Goal: Task Accomplishment & Management: Use online tool/utility

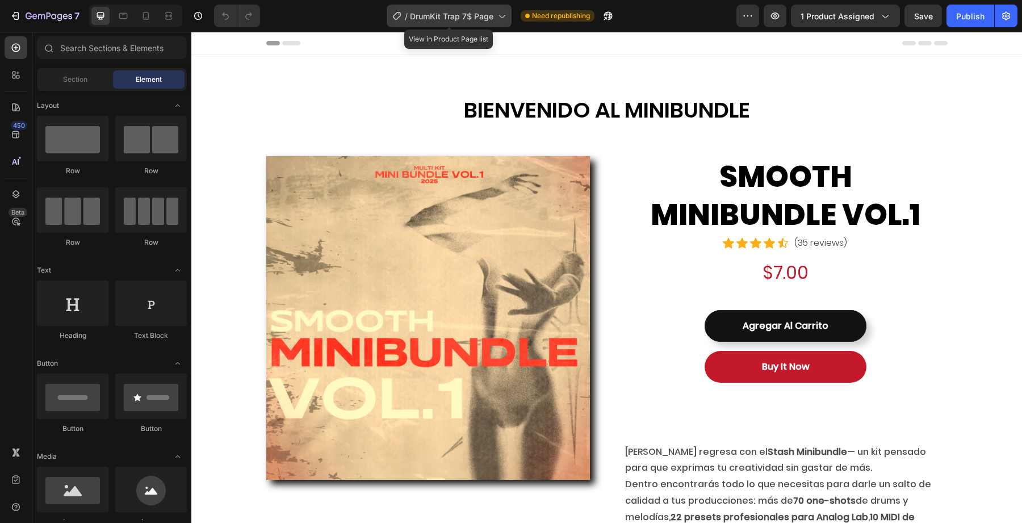
click at [461, 18] on span "DrumKit Trap 7$ Page" at bounding box center [452, 16] width 84 height 12
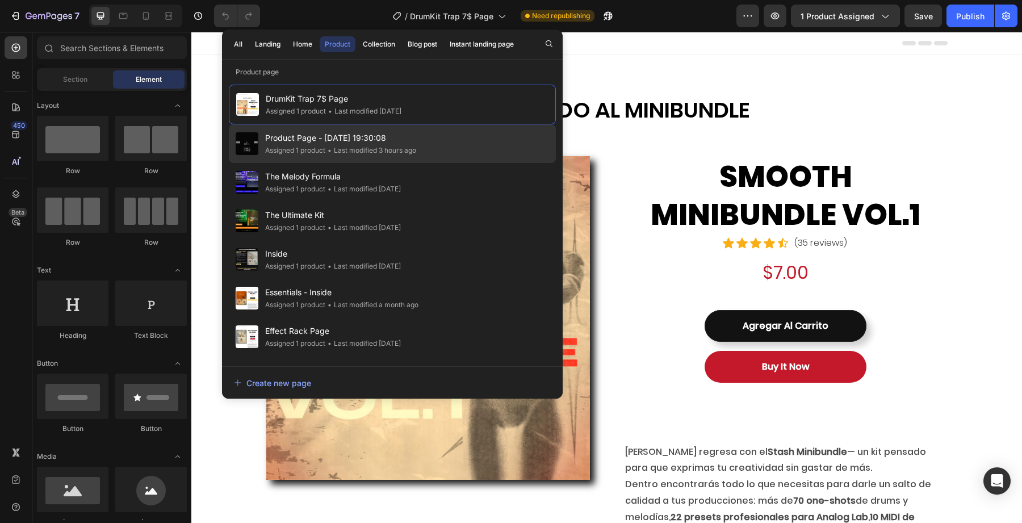
click at [387, 149] on div "• Last modified 3 hours ago" at bounding box center [370, 150] width 91 height 11
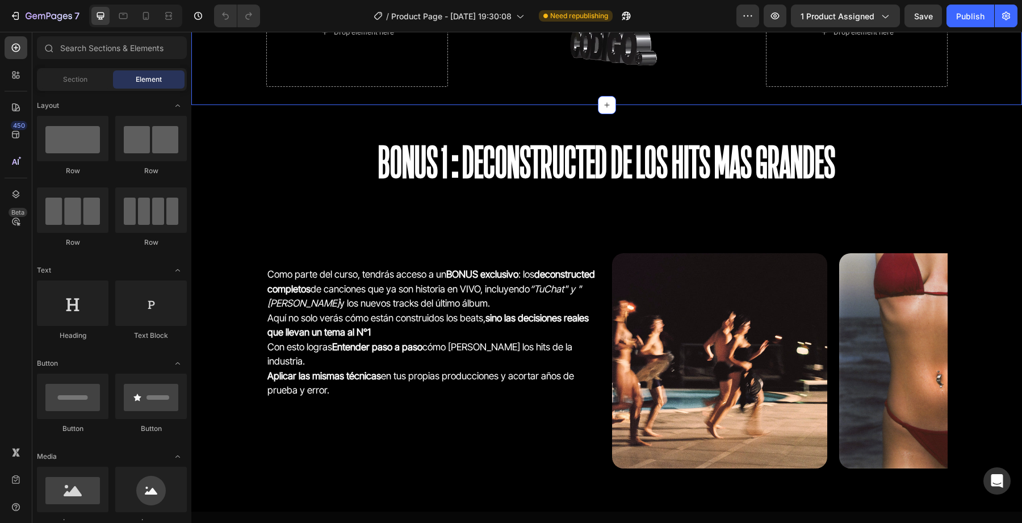
scroll to position [2464, 0]
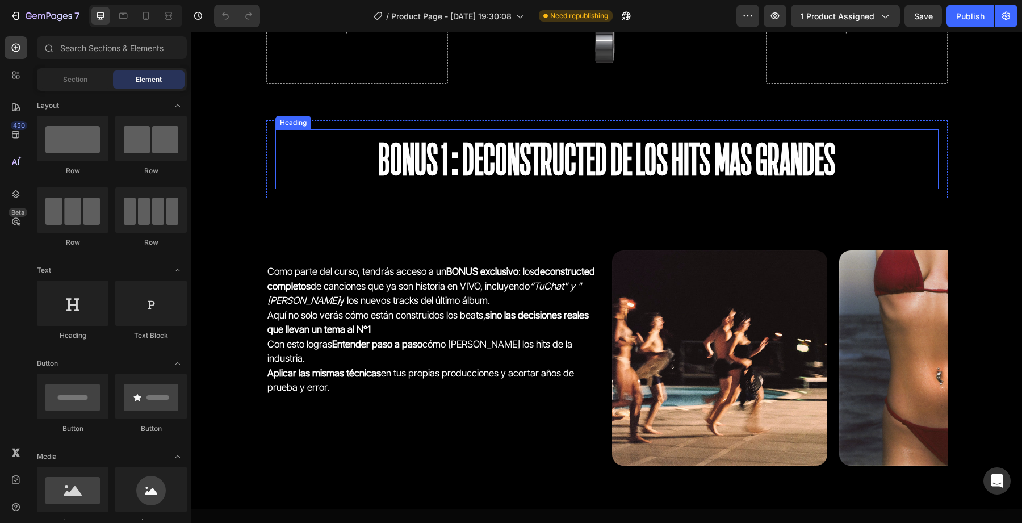
click at [506, 170] on h2 "BONUS 1:Deconstructed de los hits mas grandes" at bounding box center [607, 160] width 663 height 60
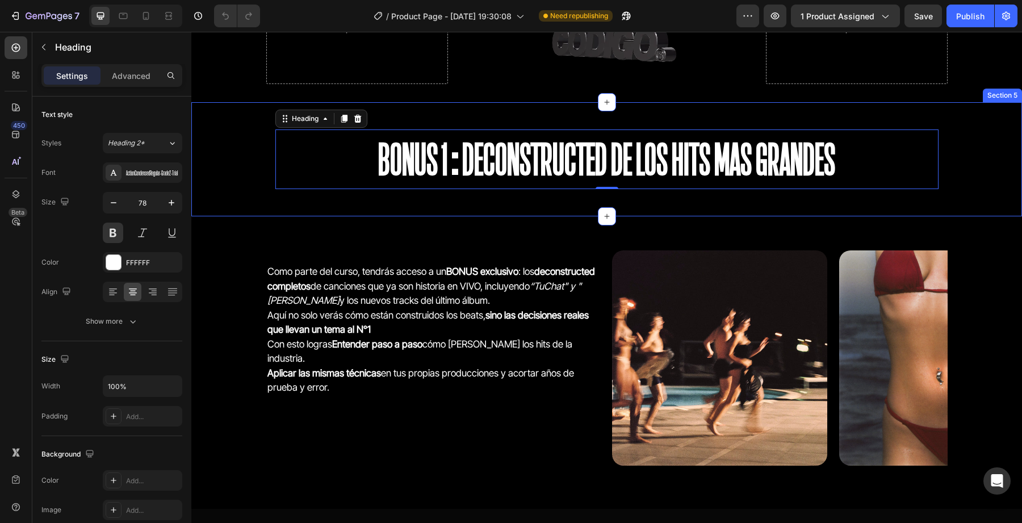
click at [509, 191] on div "BONUS 1:Deconstructed de los hits mas grandes Heading 0 Row" at bounding box center [607, 159] width 682 height 78
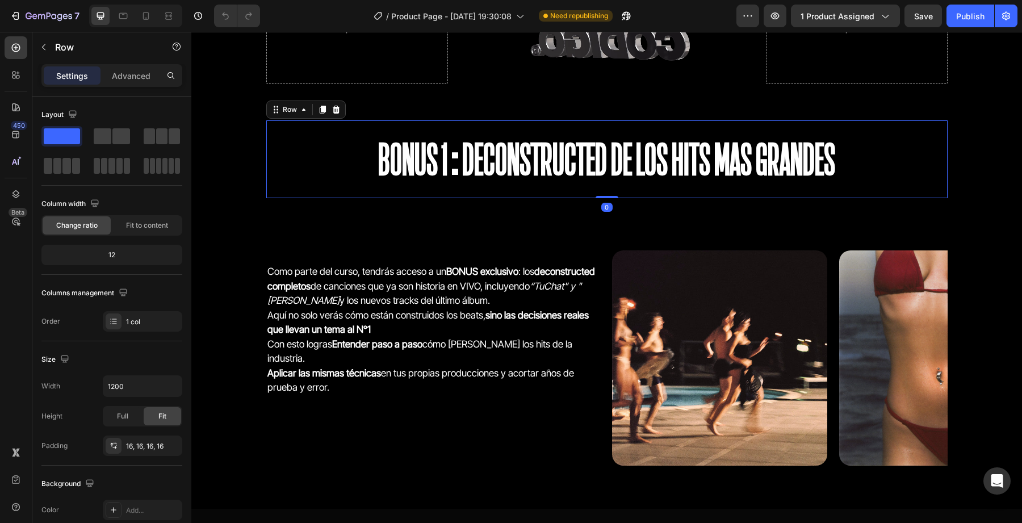
click at [535, 182] on h2 "BONUS 1:Deconstructed de los hits mas grandes" at bounding box center [607, 160] width 663 height 60
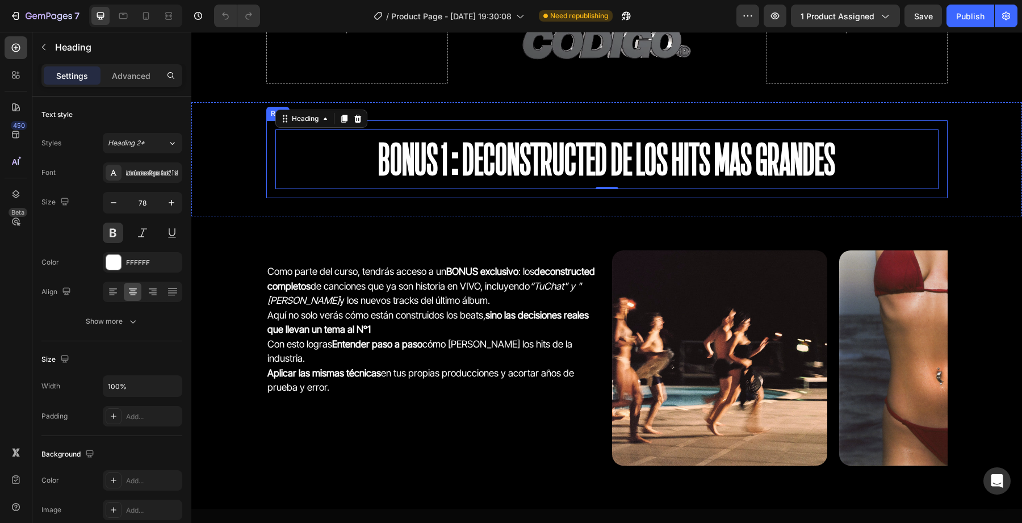
click at [586, 194] on div "BONUS 1:Deconstructed de los hits mas grandes Heading 0 Row" at bounding box center [607, 159] width 682 height 78
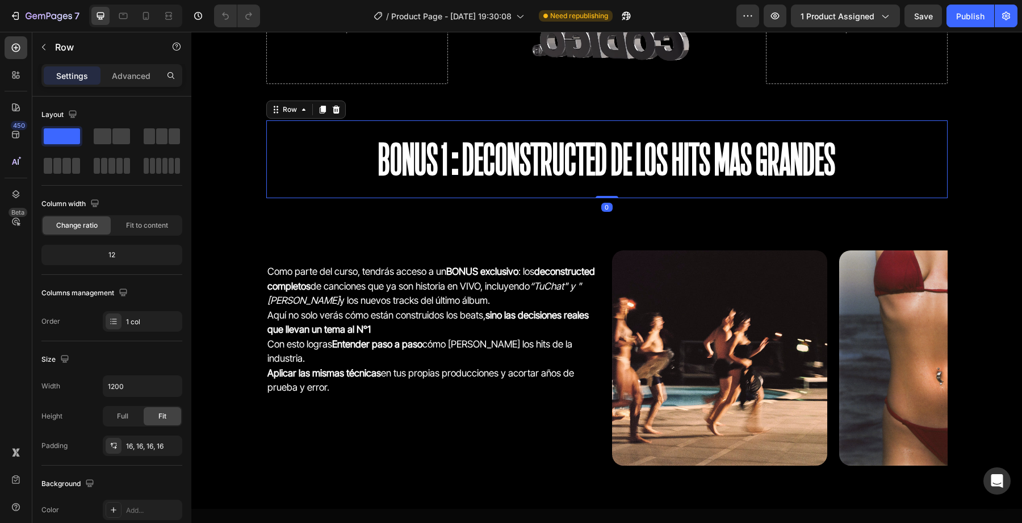
click at [661, 181] on h2 "BONUS 1:Deconstructed de los hits mas grandes" at bounding box center [607, 160] width 663 height 60
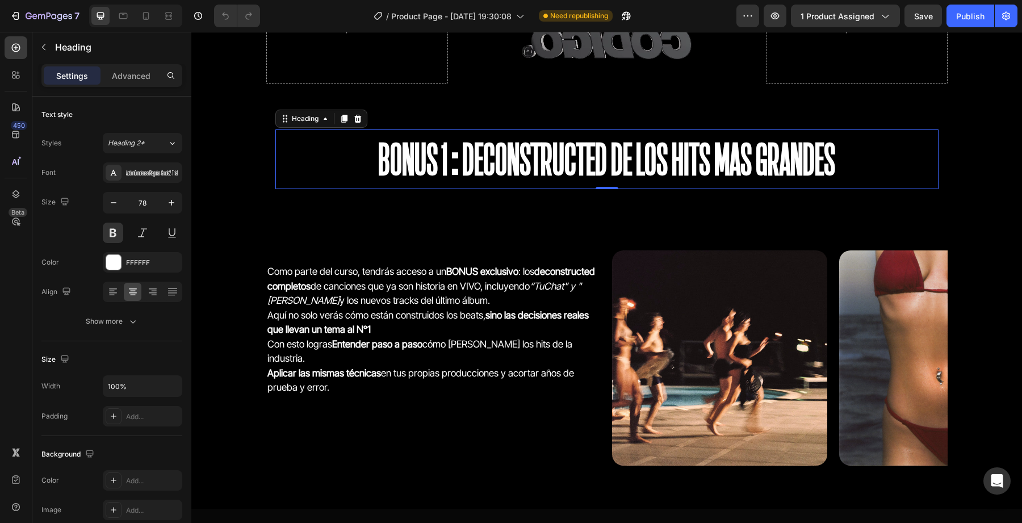
click at [858, 187] on h2 "BONUS 1:Deconstructed de los hits mas grandes" at bounding box center [607, 160] width 663 height 60
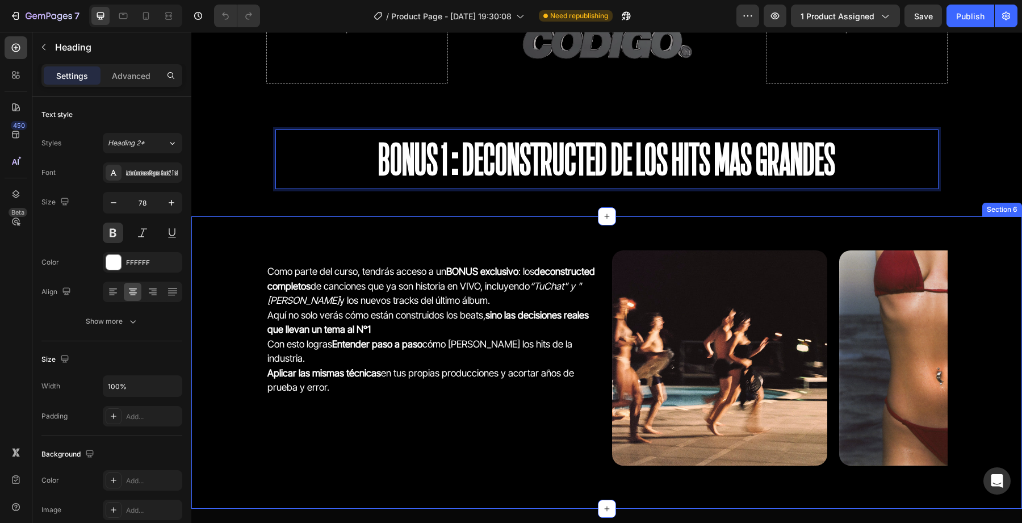
click at [566, 218] on div "Como parte del curso, tendrás acceso a un BONUS exclusivo : los deconstructed c…" at bounding box center [606, 362] width 831 height 293
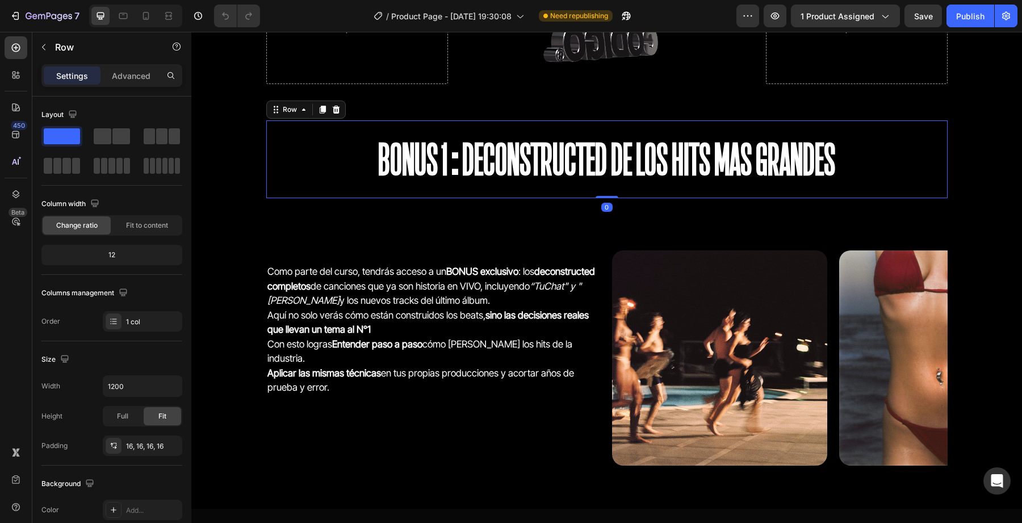
click at [571, 195] on div "BONUS 1:Deconstructed de los hits mas grandes Heading Row 0" at bounding box center [607, 159] width 682 height 78
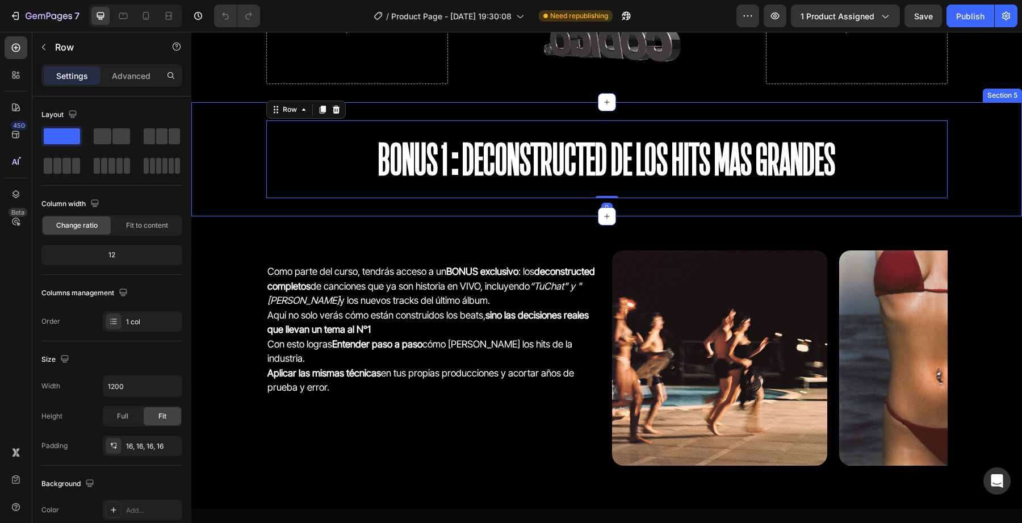
click at [567, 201] on div "BONUS 1:Deconstructed de los hits mas grandes Heading Row 0 Section 5" at bounding box center [606, 159] width 831 height 114
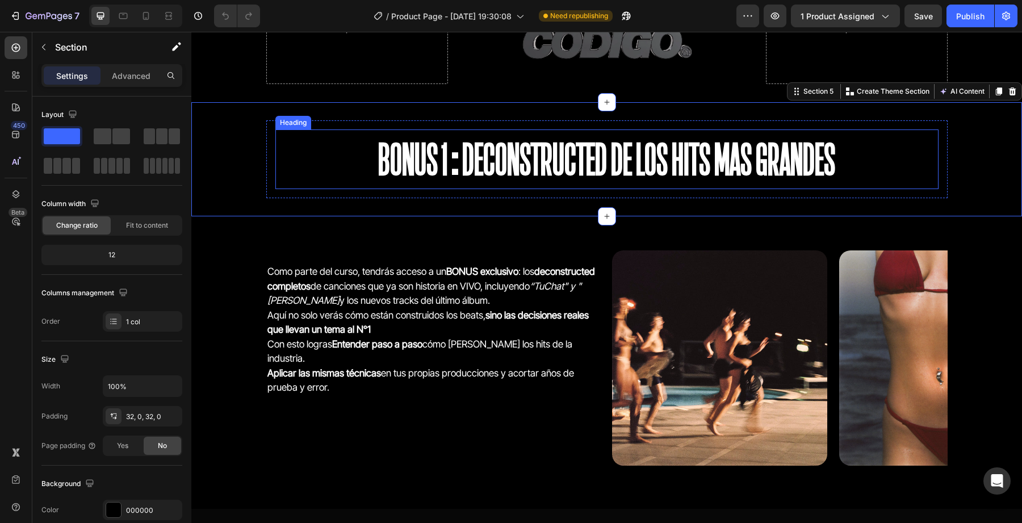
click at [594, 180] on p "BONUS 1:Deconstructed de los hits mas grandes" at bounding box center [607, 159] width 661 height 57
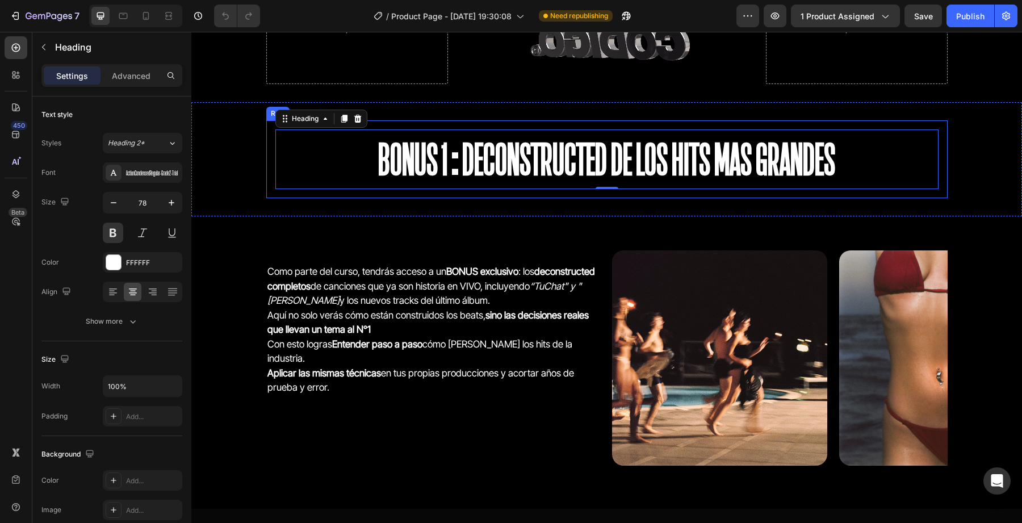
click at [595, 198] on div "BONUS 1:Deconstructed de los hits mas grandes Heading 0 Row Section 5" at bounding box center [606, 159] width 831 height 114
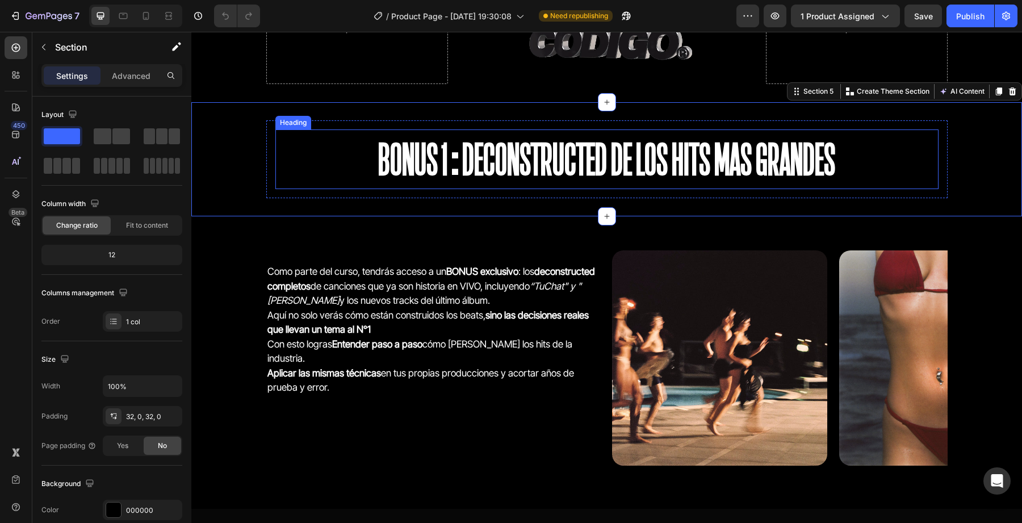
click at [654, 161] on p "BONUS 1:Deconstructed de los hits mas grandes" at bounding box center [607, 159] width 661 height 57
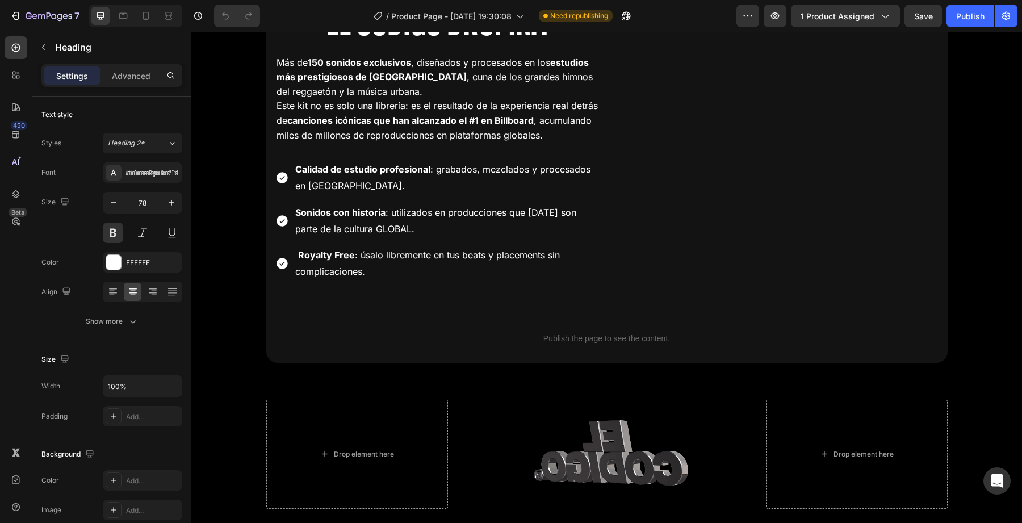
scroll to position [1865, 0]
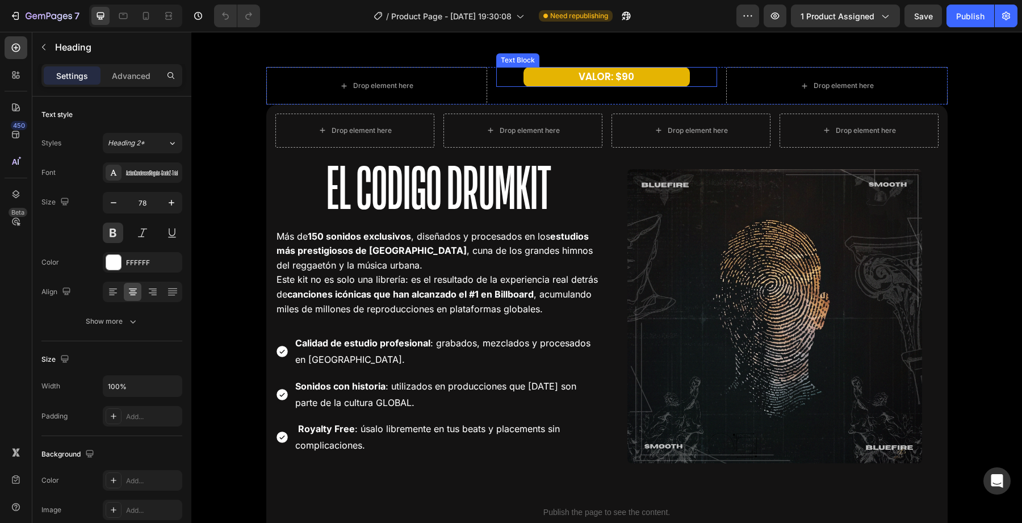
click at [560, 79] on p "VALOR: $90" at bounding box center [607, 77] width 164 height 18
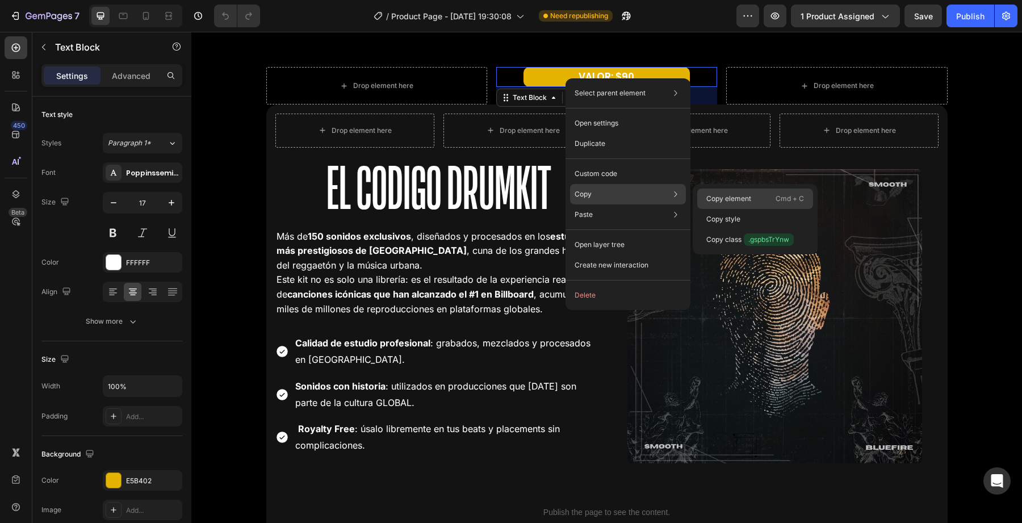
click at [729, 197] on p "Copy element" at bounding box center [729, 199] width 45 height 10
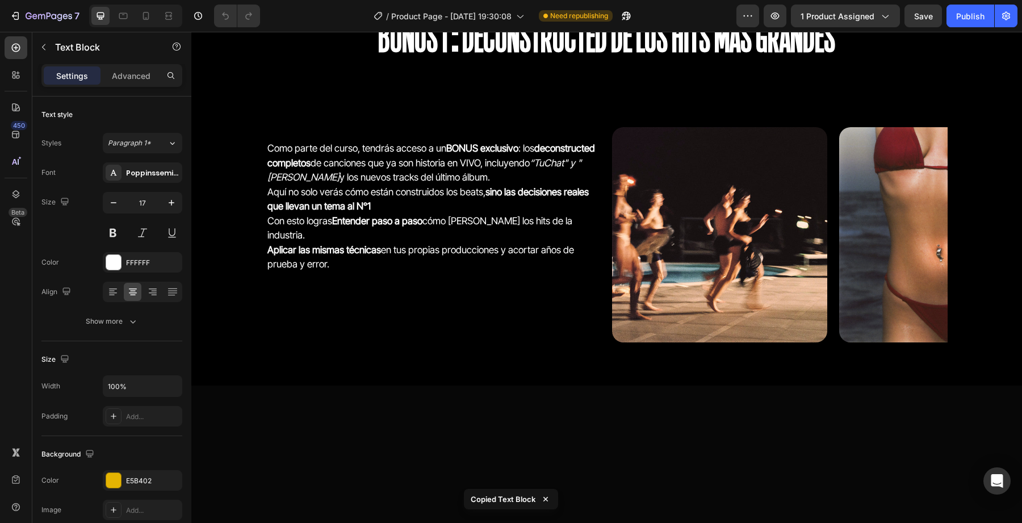
scroll to position [2342, 0]
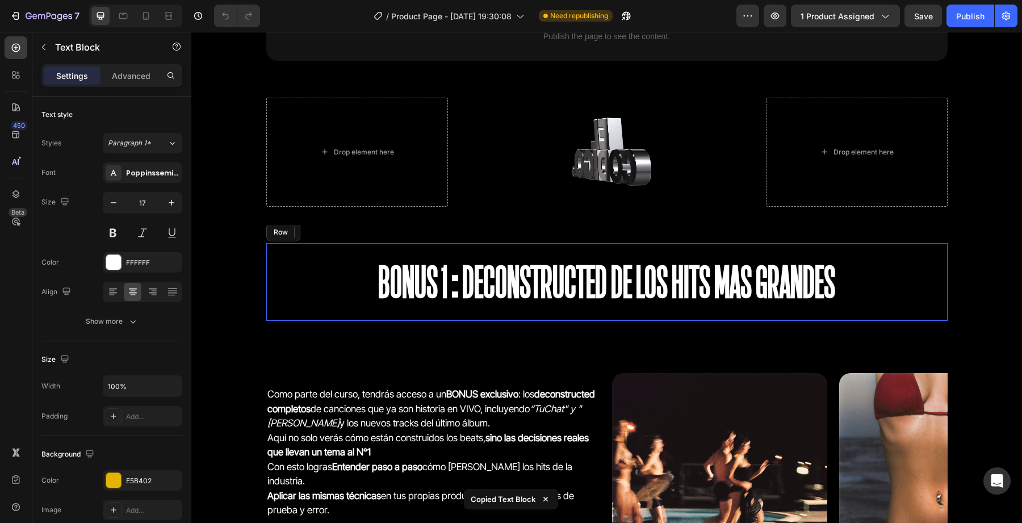
click at [610, 249] on div "BONUS 1:Deconstructed de los hits mas grandes Heading Row" at bounding box center [607, 282] width 682 height 78
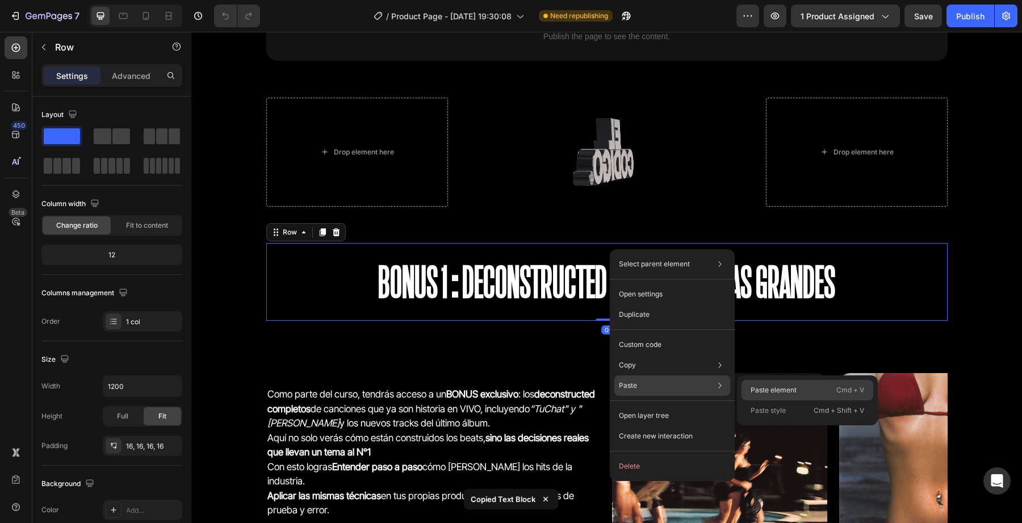
click at [748, 393] on div "Paste element Cmd + V" at bounding box center [808, 390] width 132 height 20
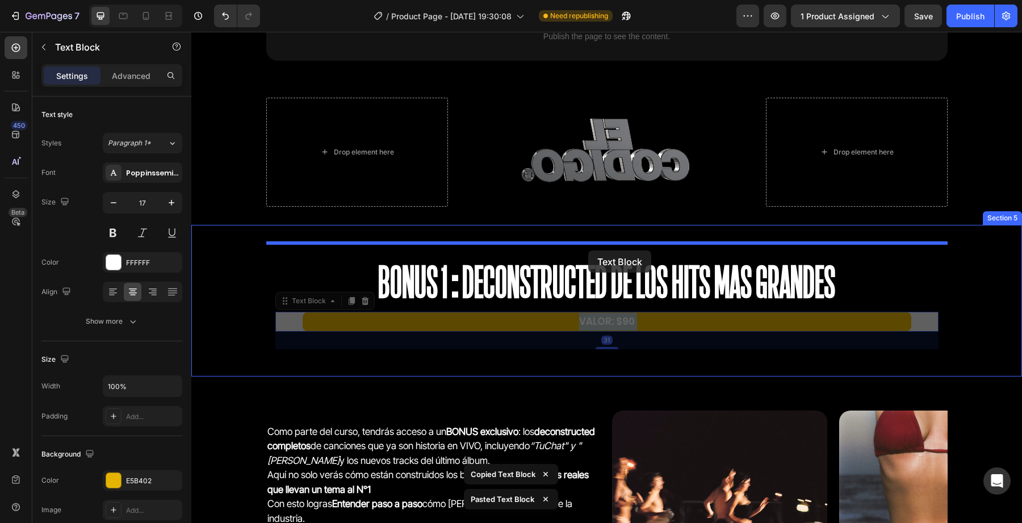
drag, startPoint x: 589, startPoint y: 320, endPoint x: 589, endPoint y: 249, distance: 70.4
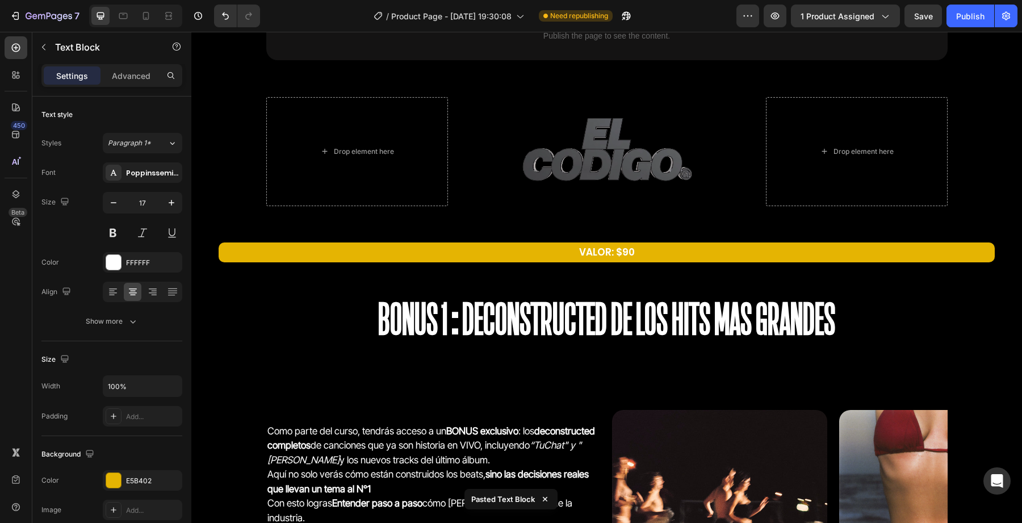
click at [503, 237] on div "VALOR: $90 Text Block BONUS 1:Deconstructed de los hits mas grandes Heading Row…" at bounding box center [606, 300] width 831 height 152
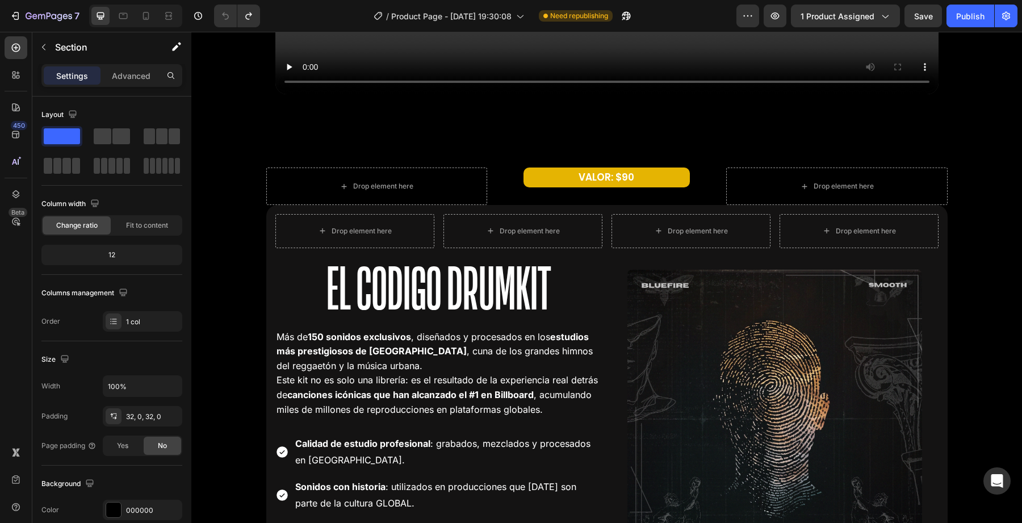
scroll to position [1577, 0]
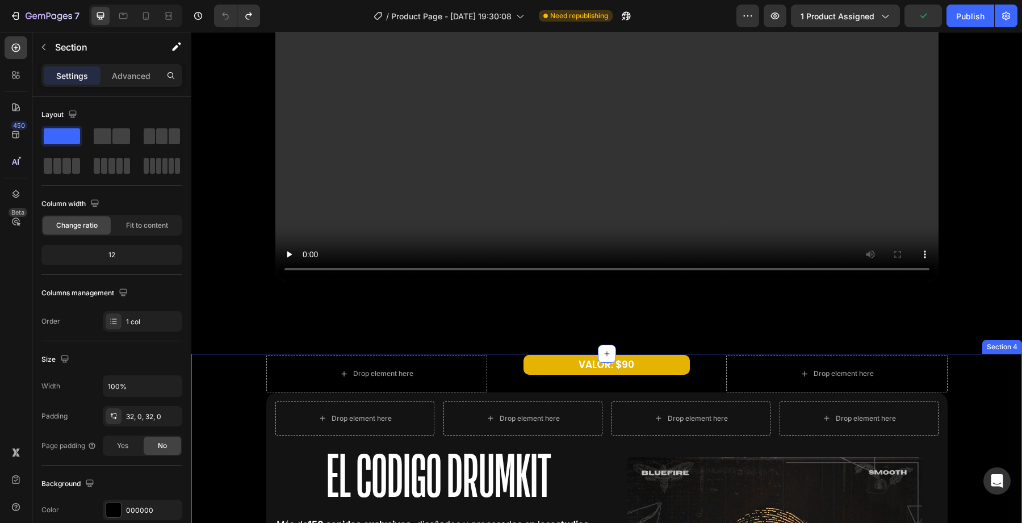
click at [269, 375] on div "Drop element here" at bounding box center [376, 373] width 221 height 37
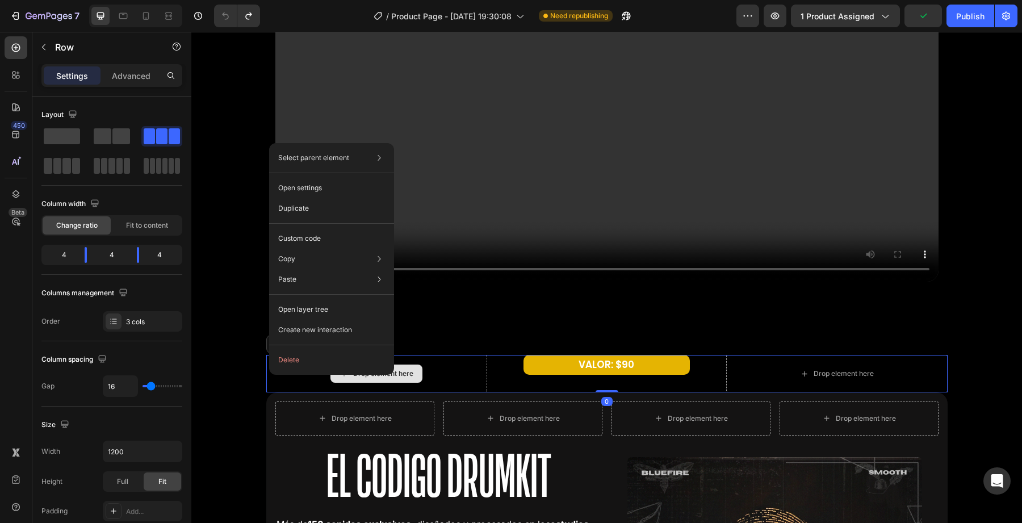
drag, startPoint x: 269, startPoint y: 375, endPoint x: 461, endPoint y: 404, distance: 193.7
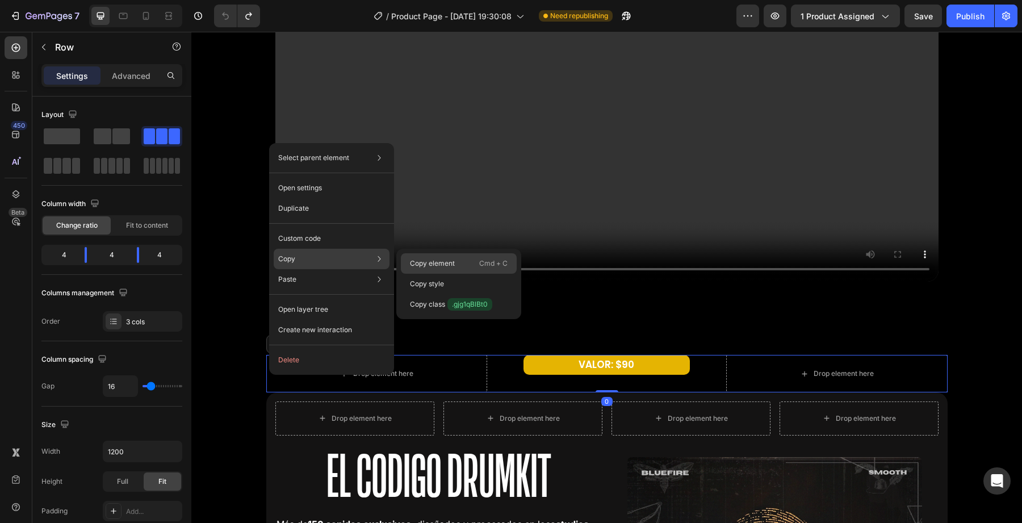
click at [446, 265] on p "Copy element" at bounding box center [432, 263] width 45 height 10
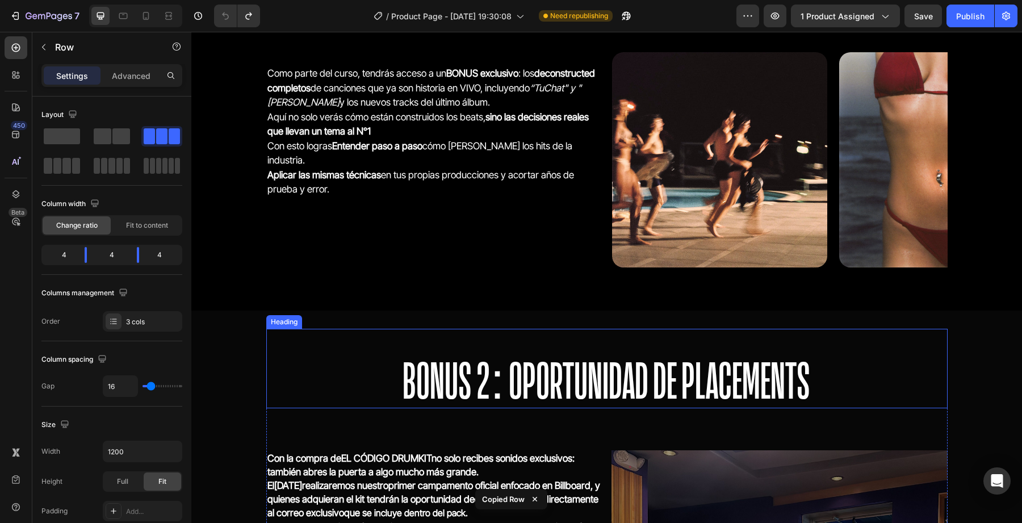
scroll to position [2658, 0]
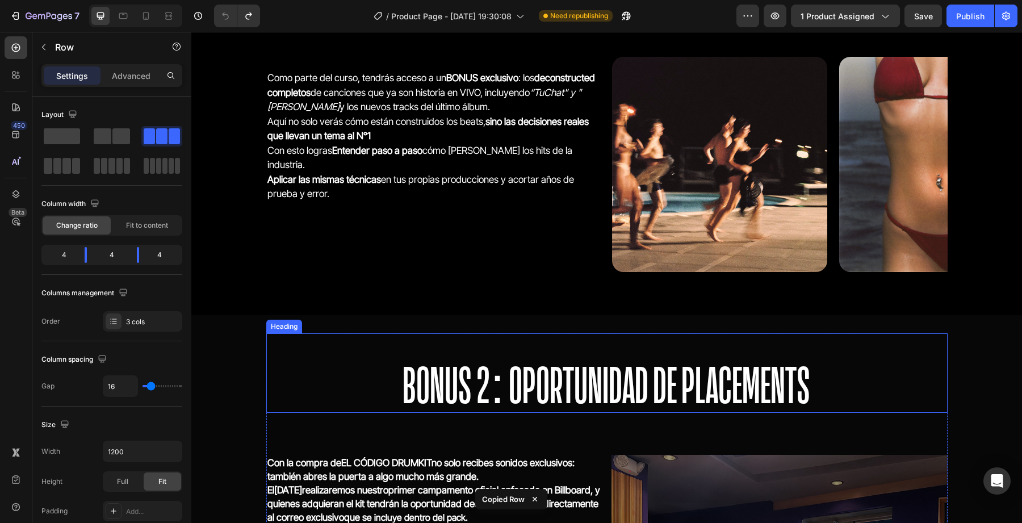
click at [503, 335] on h2 "BONUS 2: OPORTUNIDAD DE PLACEMENTS" at bounding box center [607, 373] width 682 height 80
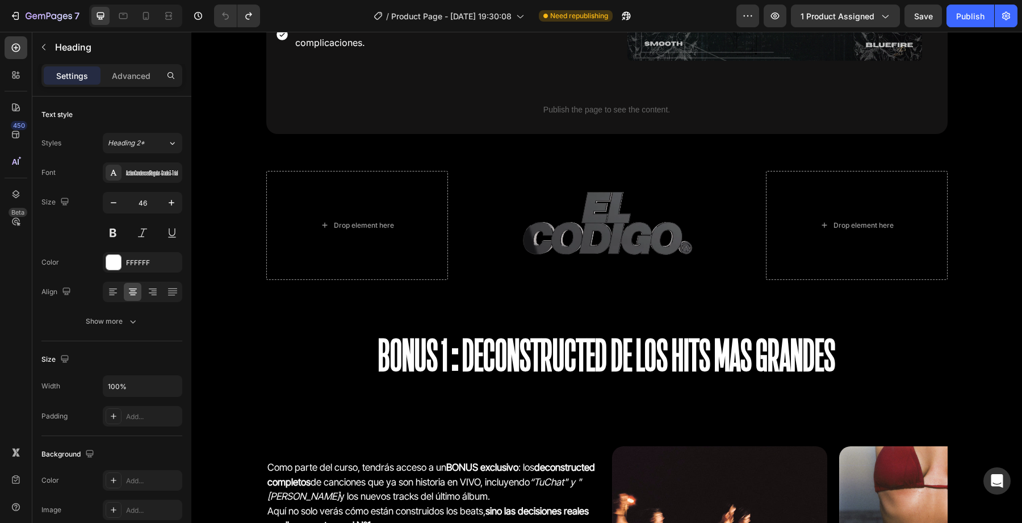
scroll to position [2260, 0]
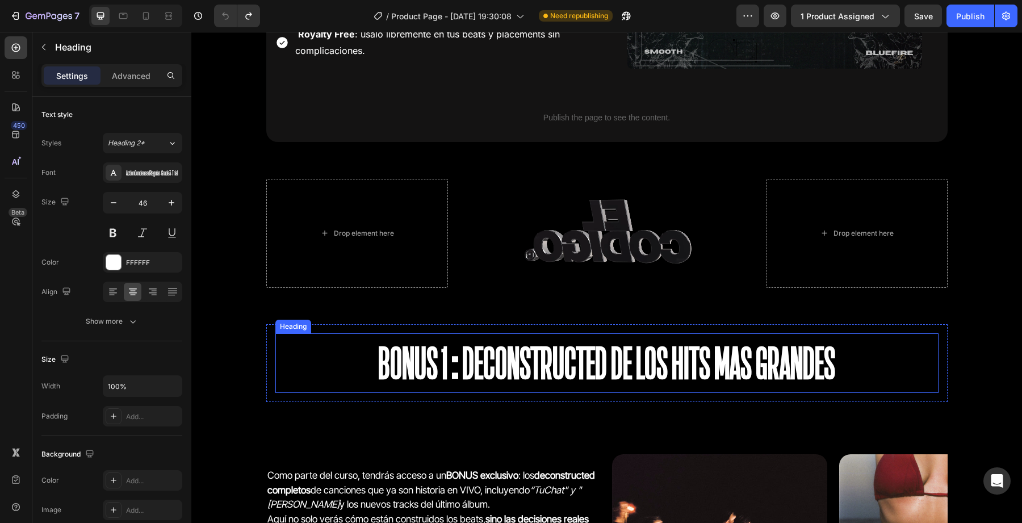
click at [505, 331] on div "BONUS 1:Deconstructed de los hits mas grandes Heading Row" at bounding box center [607, 363] width 682 height 78
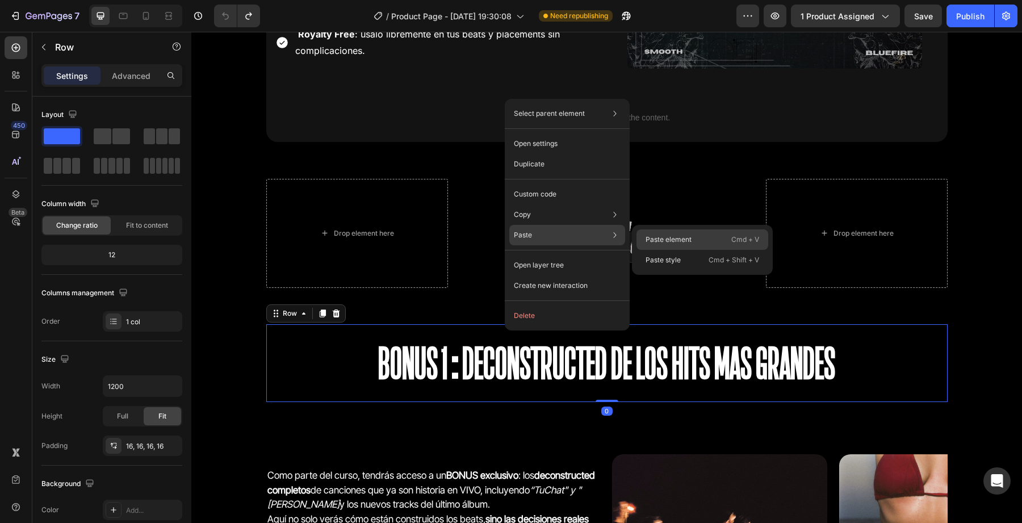
click at [654, 239] on p "Paste element" at bounding box center [669, 240] width 46 height 10
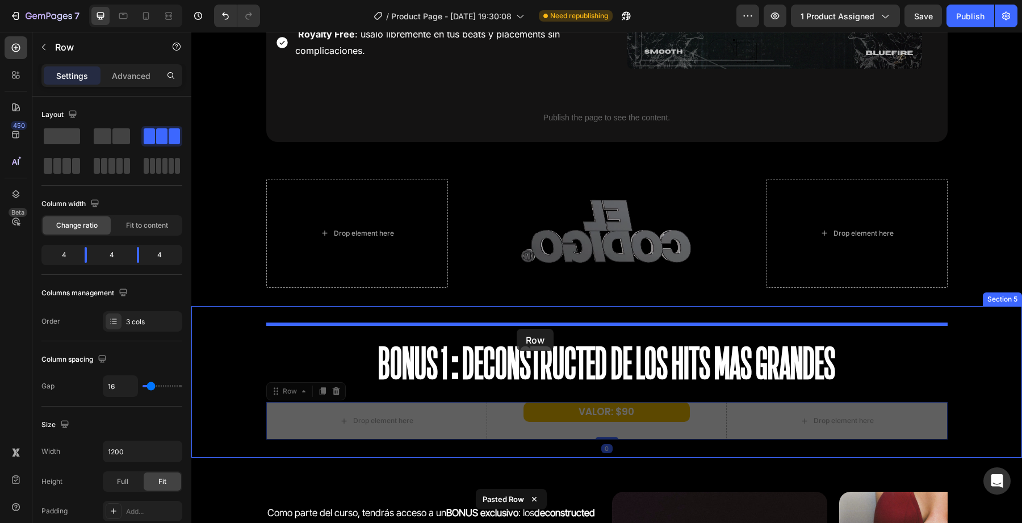
drag, startPoint x: 506, startPoint y: 436, endPoint x: 517, endPoint y: 329, distance: 107.4
click at [517, 329] on div "Header Drop element here VALOR: $90 Text Block Drop element here Row Drop eleme…" at bounding box center [606, 448] width 831 height 5353
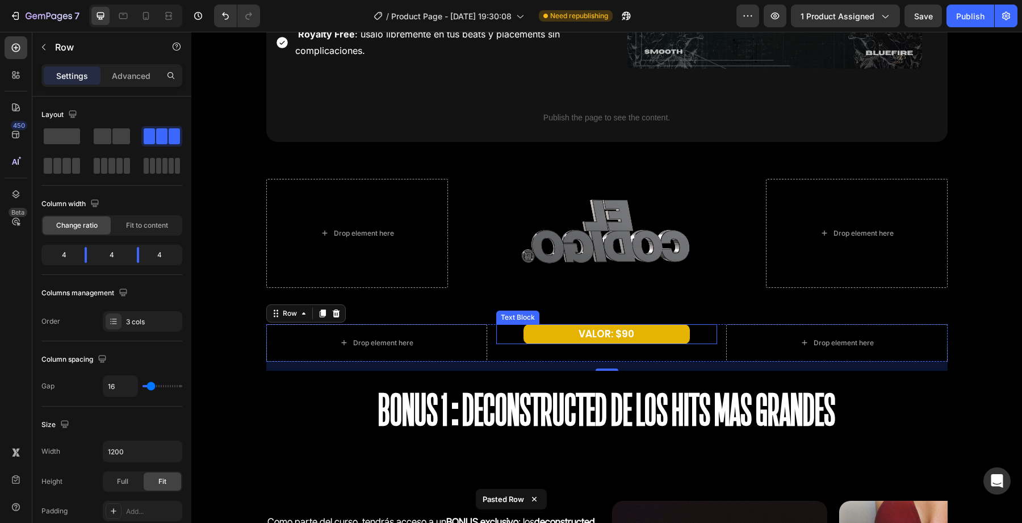
click at [560, 328] on p "VALOR: $90" at bounding box center [607, 334] width 164 height 18
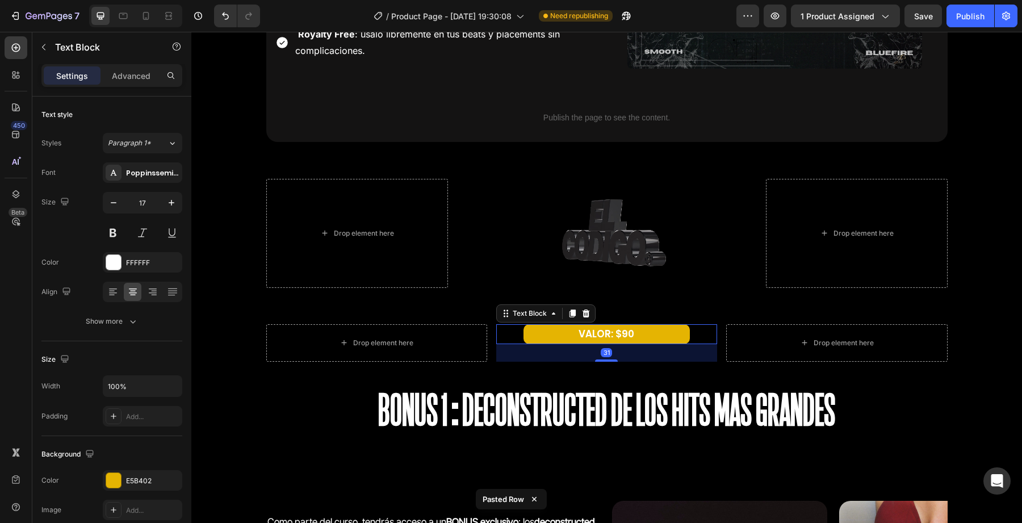
click at [627, 329] on p "VALOR: $90" at bounding box center [607, 334] width 164 height 18
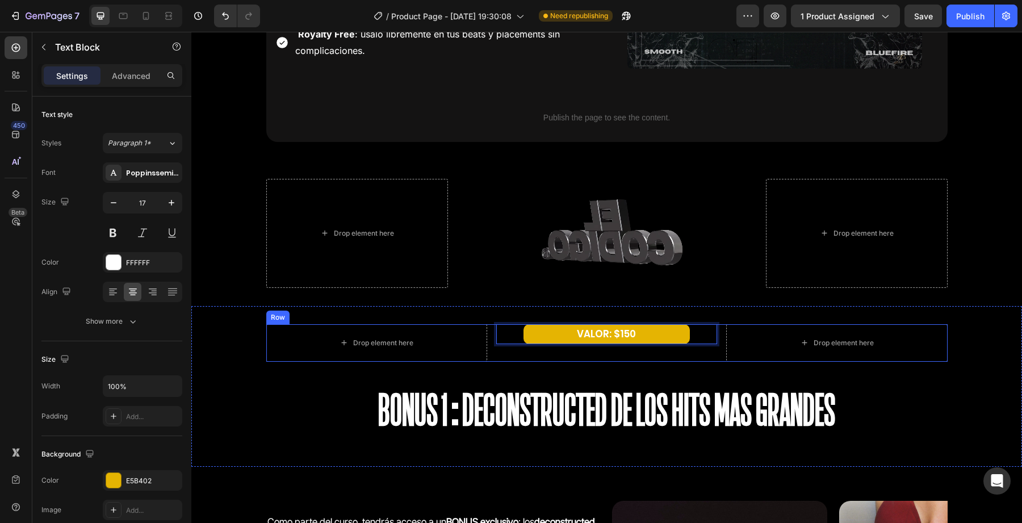
click at [703, 352] on div "VALOR: $150 Text Block 31" at bounding box center [606, 342] width 221 height 37
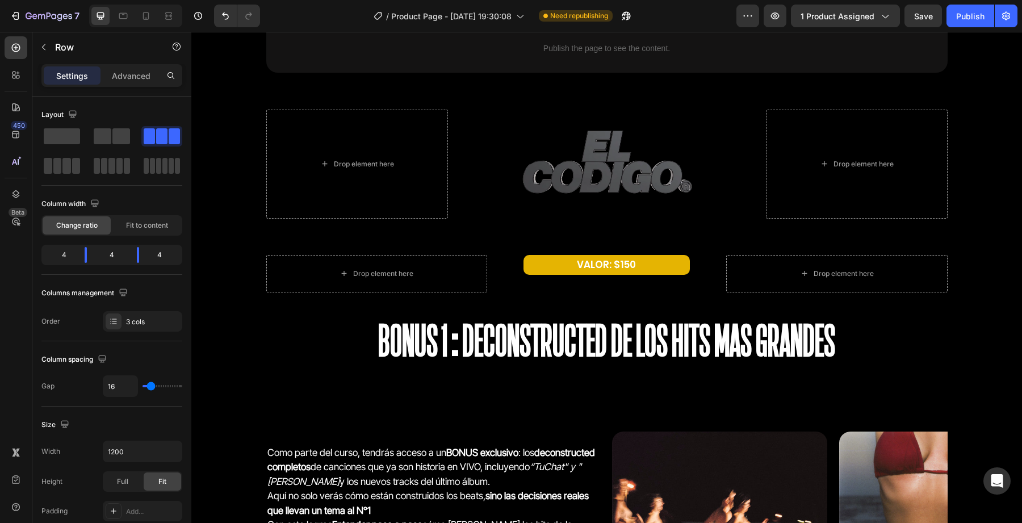
scroll to position [2261, 0]
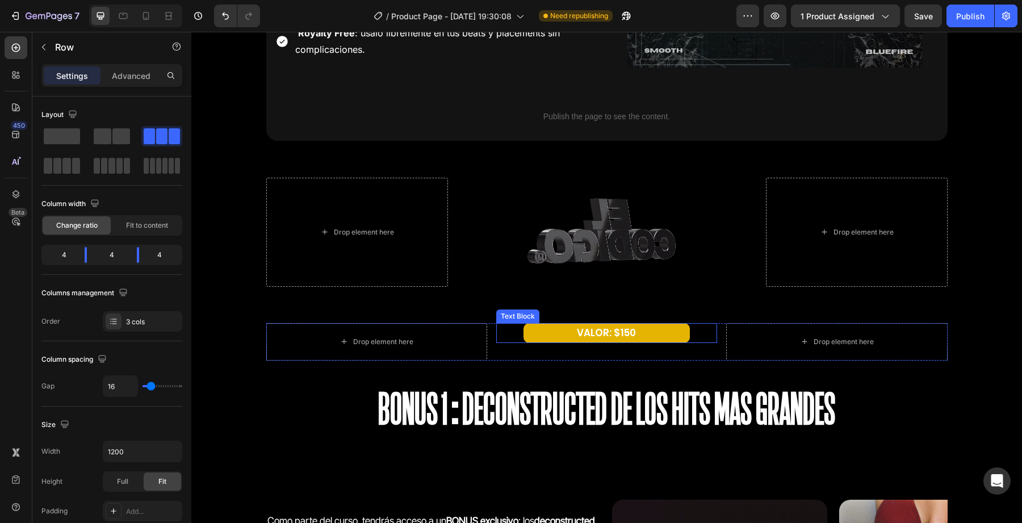
click at [561, 338] on p "VALOR: $150" at bounding box center [607, 333] width 164 height 18
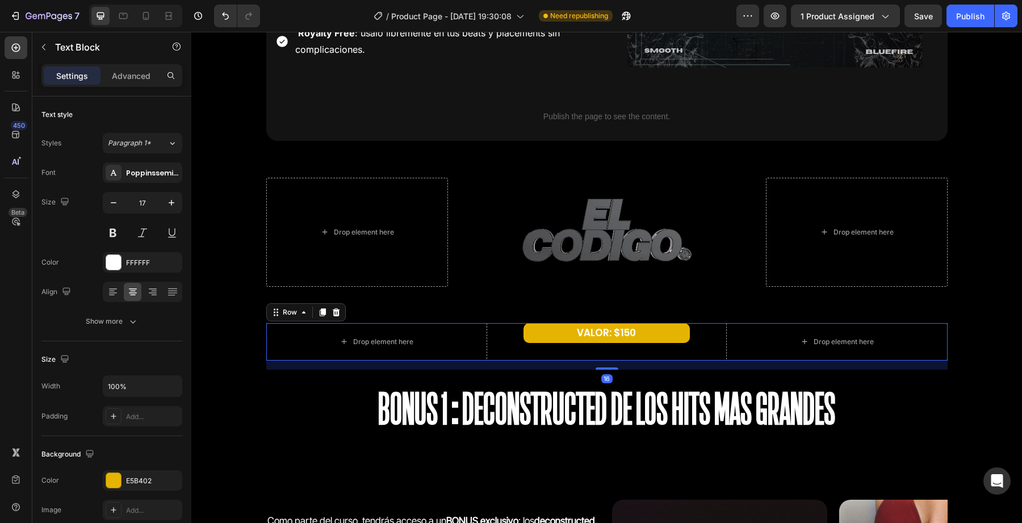
click at [493, 356] on div "Drop element here VALOR: $150 Text Block Drop element here Row 16" at bounding box center [607, 341] width 682 height 37
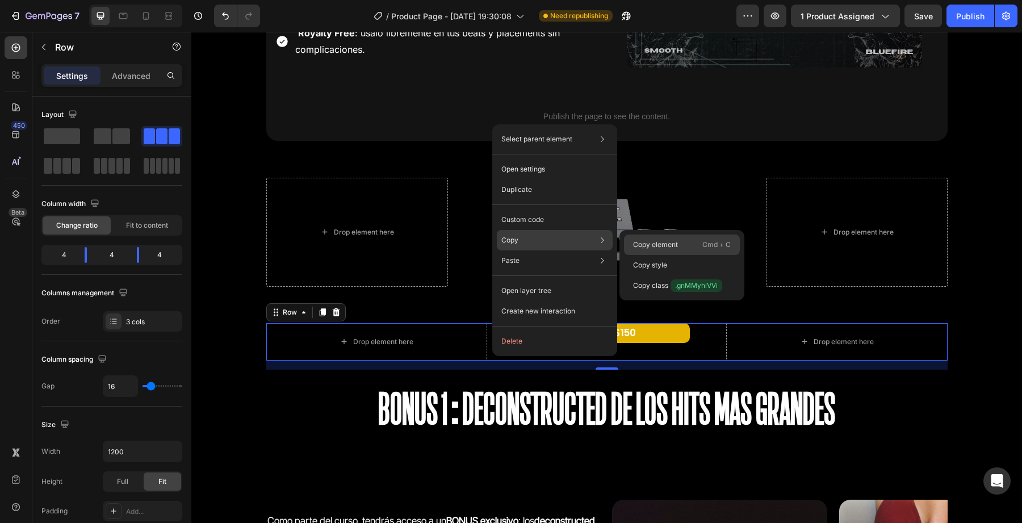
click at [644, 248] on p "Copy element" at bounding box center [655, 245] width 45 height 10
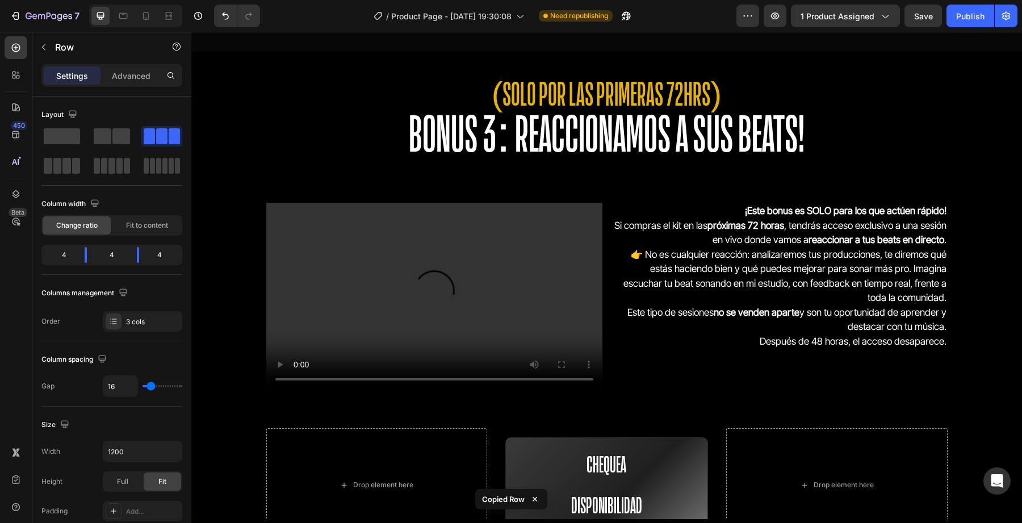
scroll to position [3373, 0]
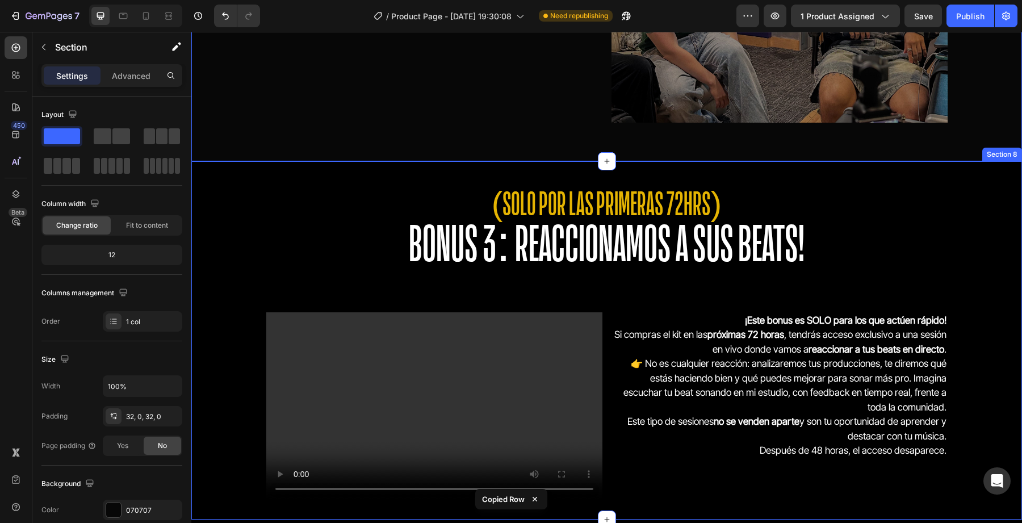
click at [528, 168] on div "(SOLO POR LAS PRIMERAS 72HRS) BONUS 3: REACCIONAMOS A SUS BEATS! Heading Video …" at bounding box center [606, 340] width 831 height 358
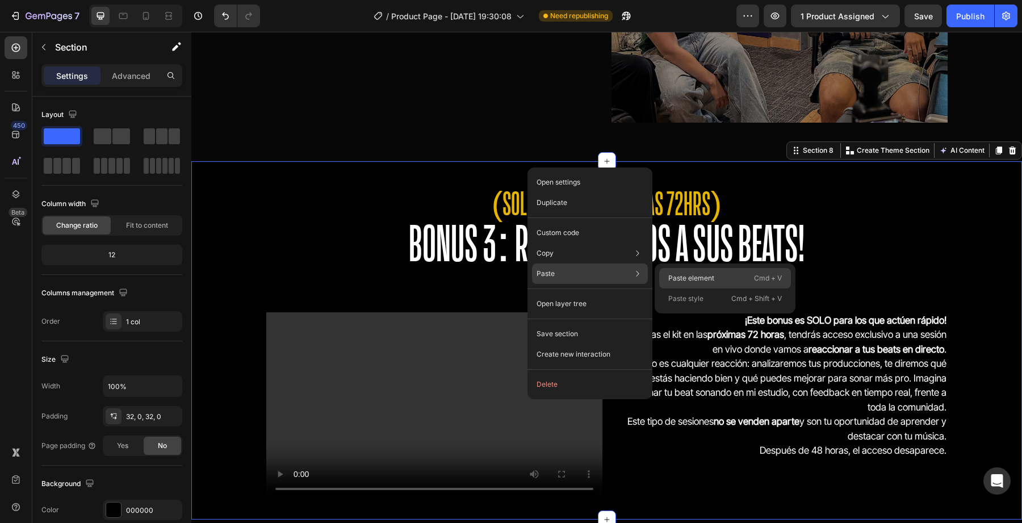
click at [692, 278] on p "Paste element" at bounding box center [692, 278] width 46 height 10
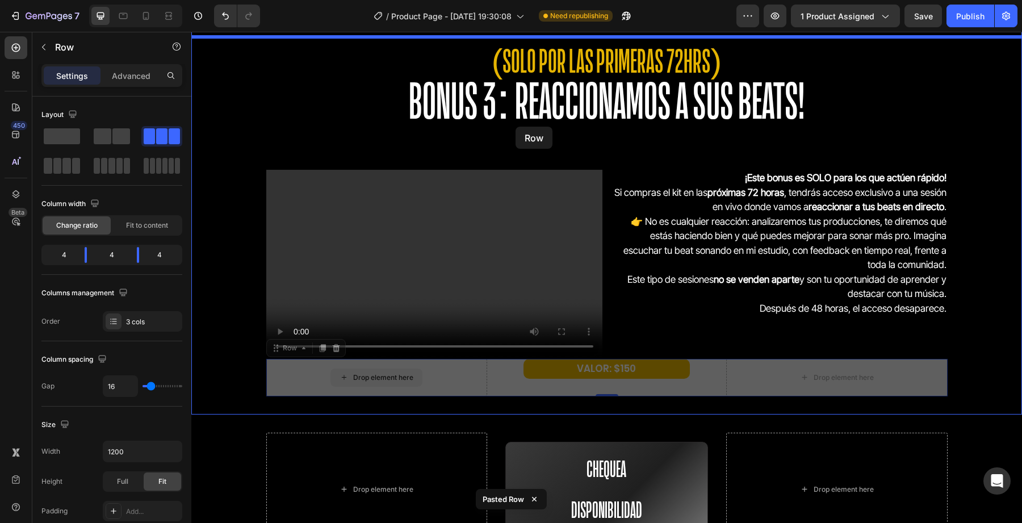
scroll to position [3507, 0]
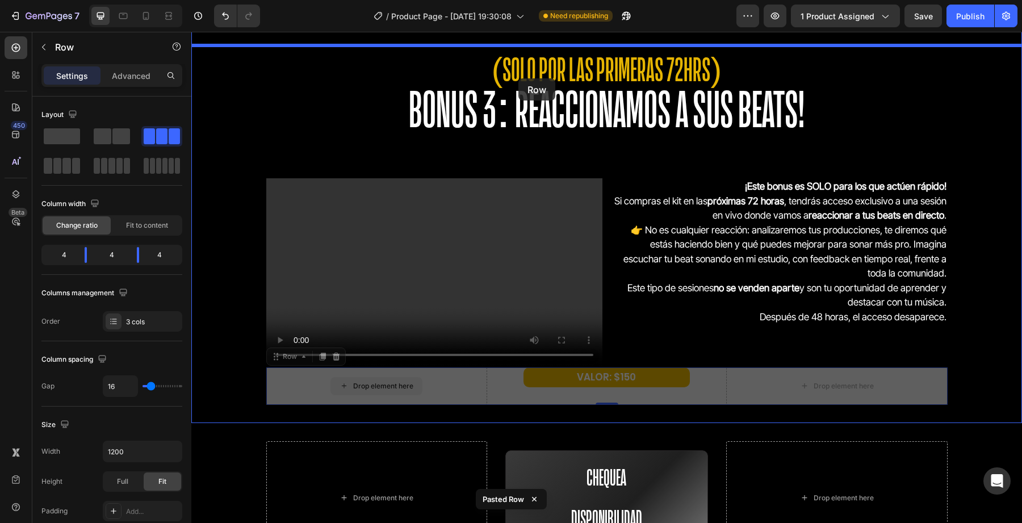
drag, startPoint x: 486, startPoint y: 324, endPoint x: 519, endPoint y: 77, distance: 248.7
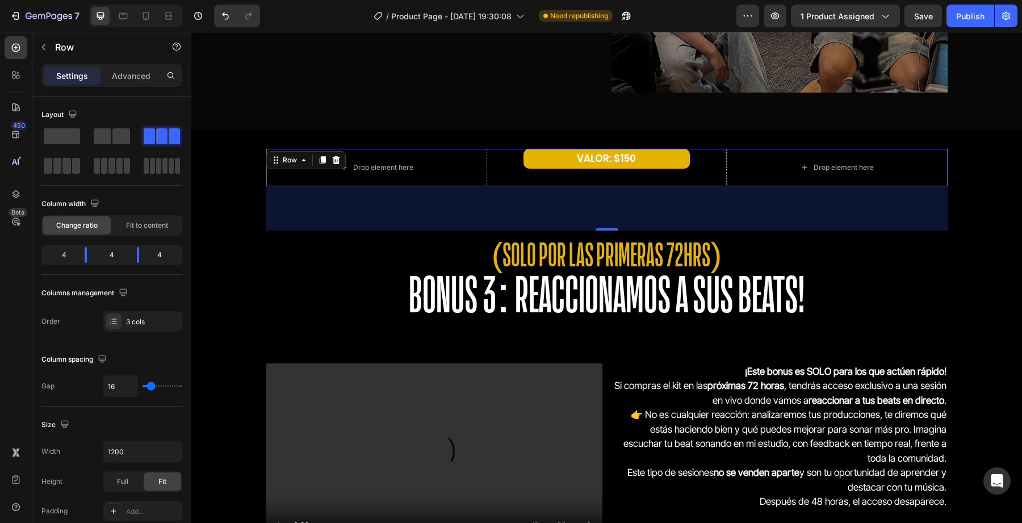
scroll to position [3378, 0]
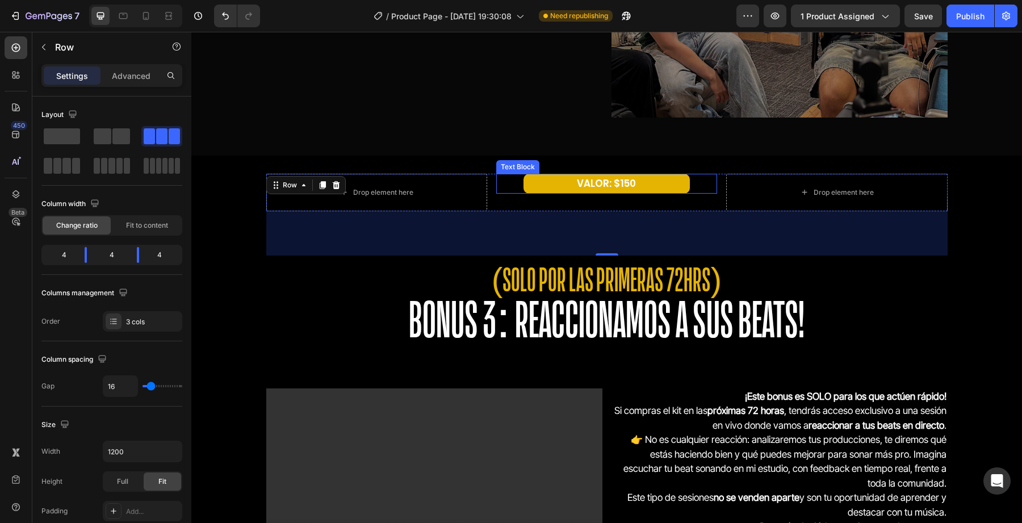
click at [615, 186] on p "VALOR: $150" at bounding box center [607, 184] width 164 height 18
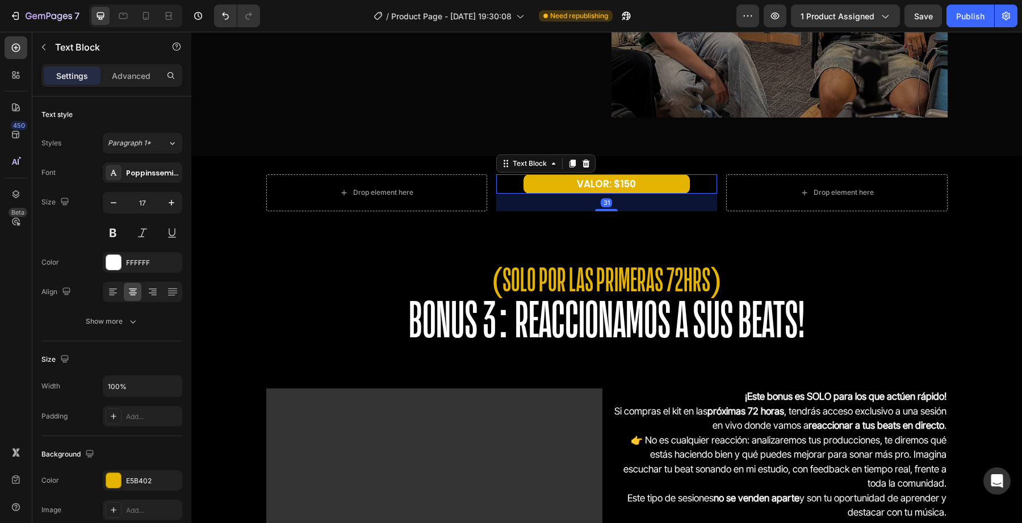
click at [625, 186] on p "VALOR: $150" at bounding box center [607, 185] width 164 height 18
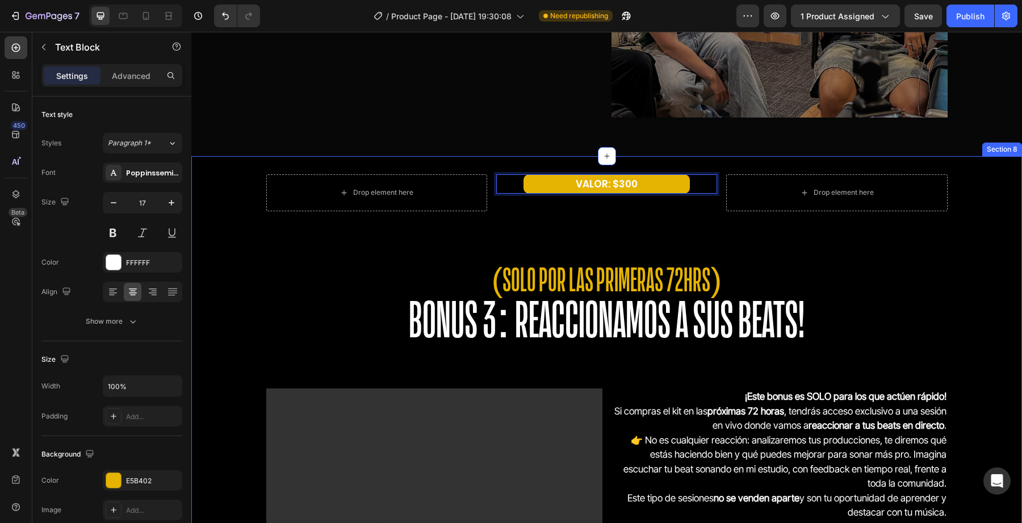
click at [616, 229] on div "Drop element here VALOR: $300 Text Block 31 Drop element here Row (SOLO POR LAS…" at bounding box center [606, 376] width 831 height 404
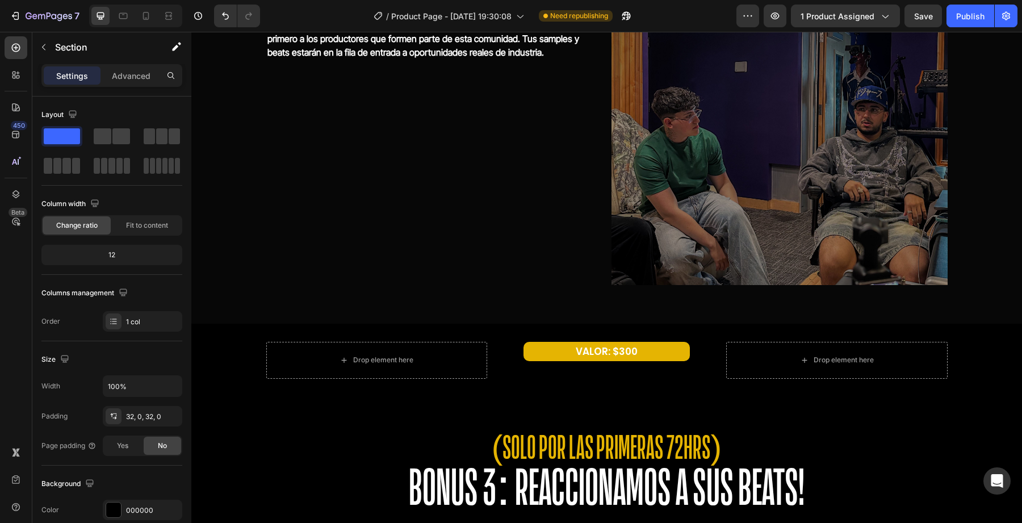
scroll to position [3194, 0]
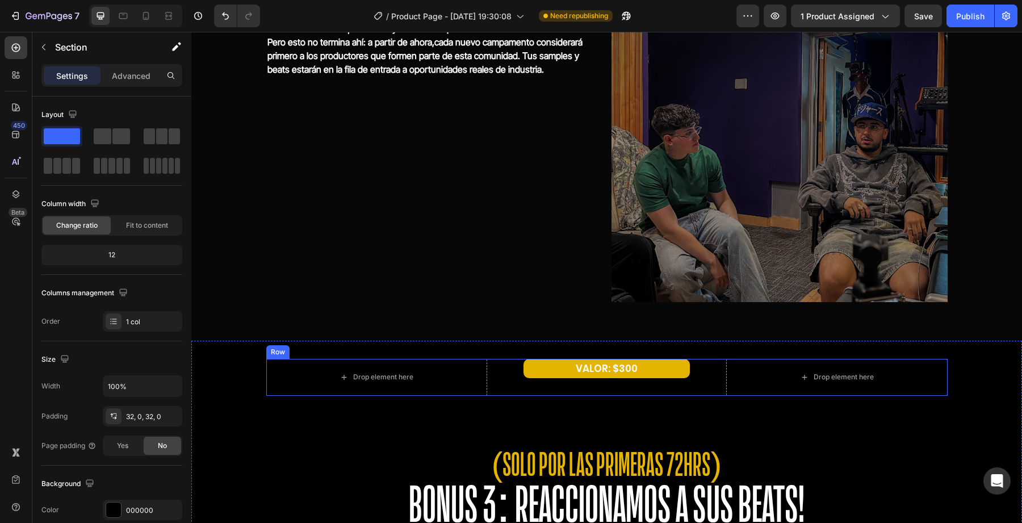
click at [499, 372] on div "VALOR: $300 Text Block" at bounding box center [606, 369] width 221 height 20
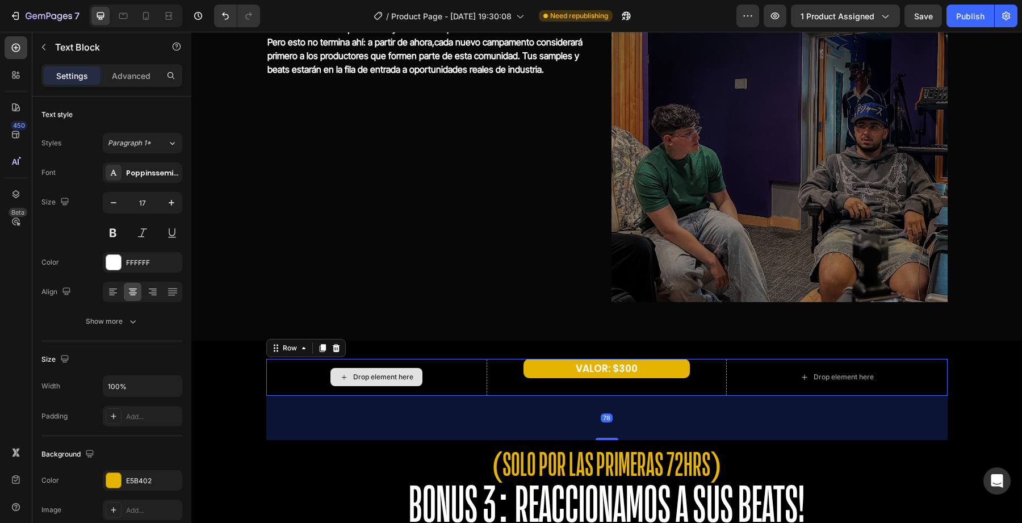
click at [487, 377] on div "Drop element here" at bounding box center [376, 377] width 221 height 37
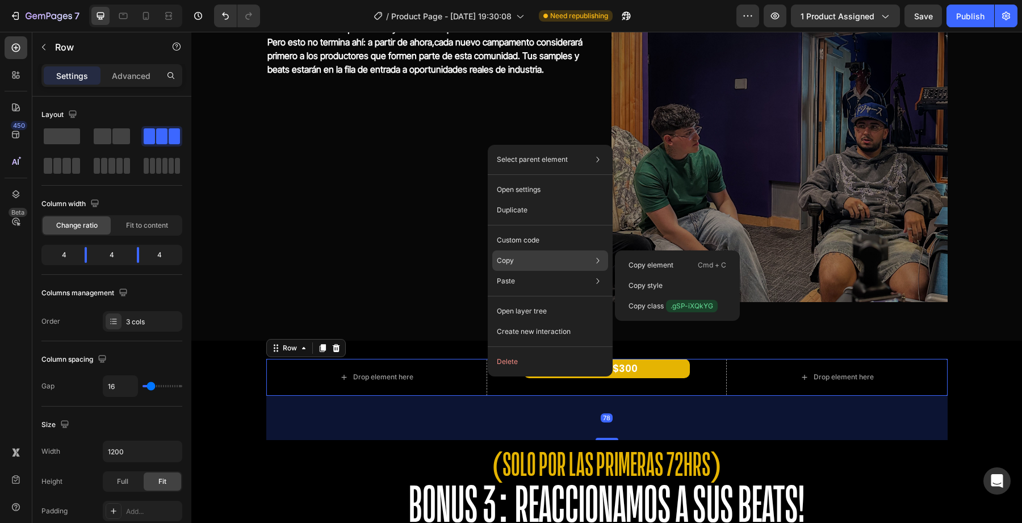
click at [546, 256] on div "Copy Copy element Cmd + C Copy style Copy class .gSP-iXQkYG" at bounding box center [551, 261] width 116 height 20
drag, startPoint x: 648, startPoint y: 263, endPoint x: 456, endPoint y: 231, distance: 194.1
click at [648, 263] on p "Copy element" at bounding box center [651, 265] width 45 height 10
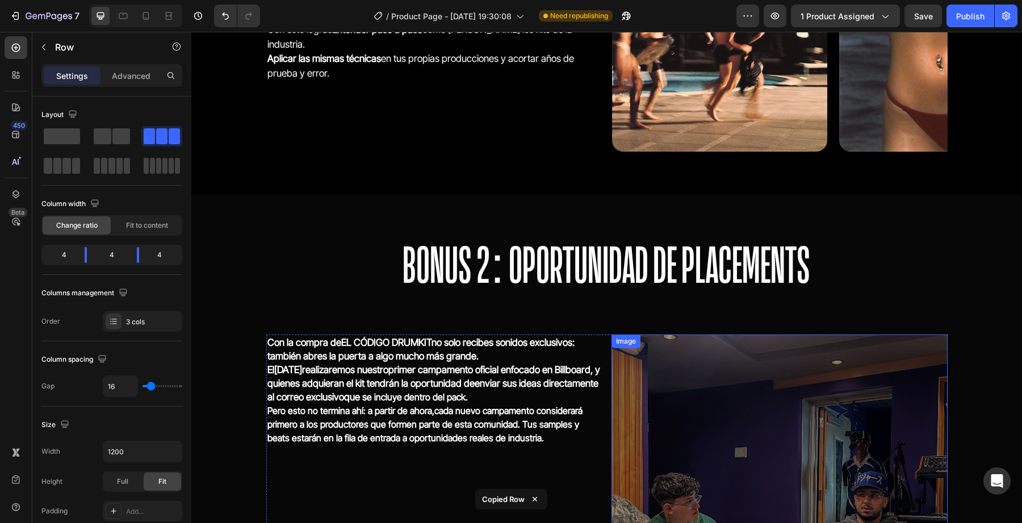
scroll to position [2819, 0]
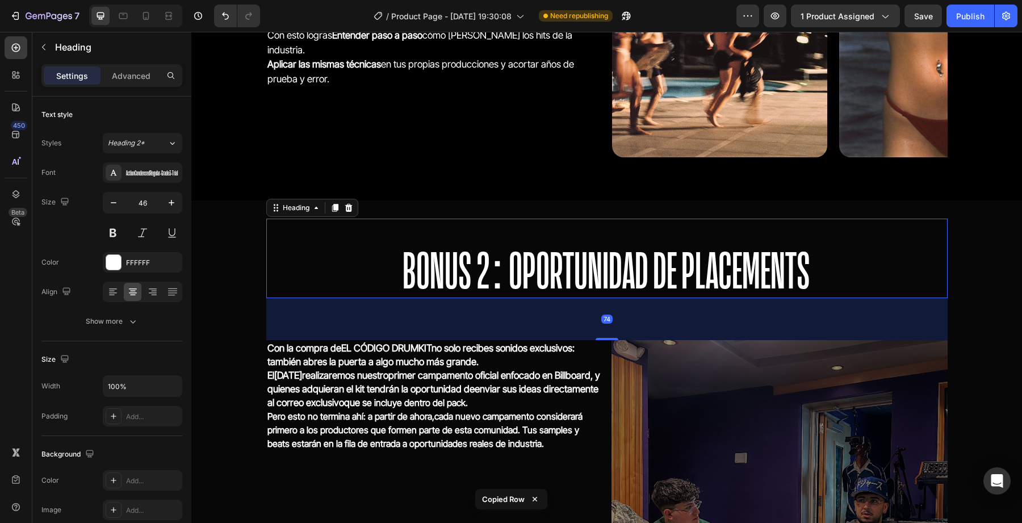
click at [541, 236] on h2 "BONUS 2: OPORTUNIDAD DE PLACEMENTS" at bounding box center [607, 259] width 682 height 80
click at [540, 225] on h2 "⁠⁠⁠⁠⁠⁠⁠ BONUS 2: OPORTUNIDAD DE PLACEMENTS" at bounding box center [607, 259] width 682 height 80
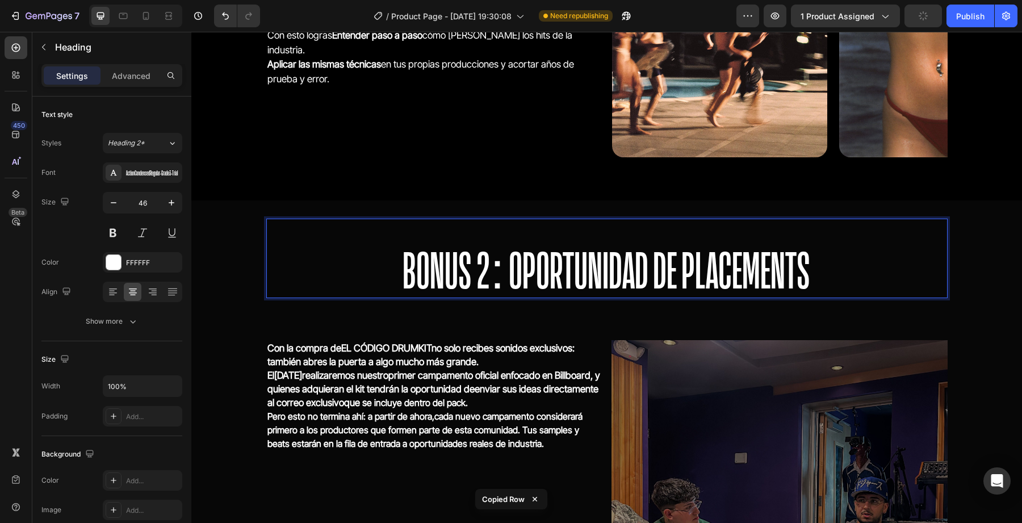
click at [542, 216] on div "⁠⁠⁠⁠⁠⁠⁠ BONUS 2: OPORTUNIDAD DE PLACEMENTS Heading 74 Con la compra de EL CÓDIG…" at bounding box center [606, 458] width 831 height 515
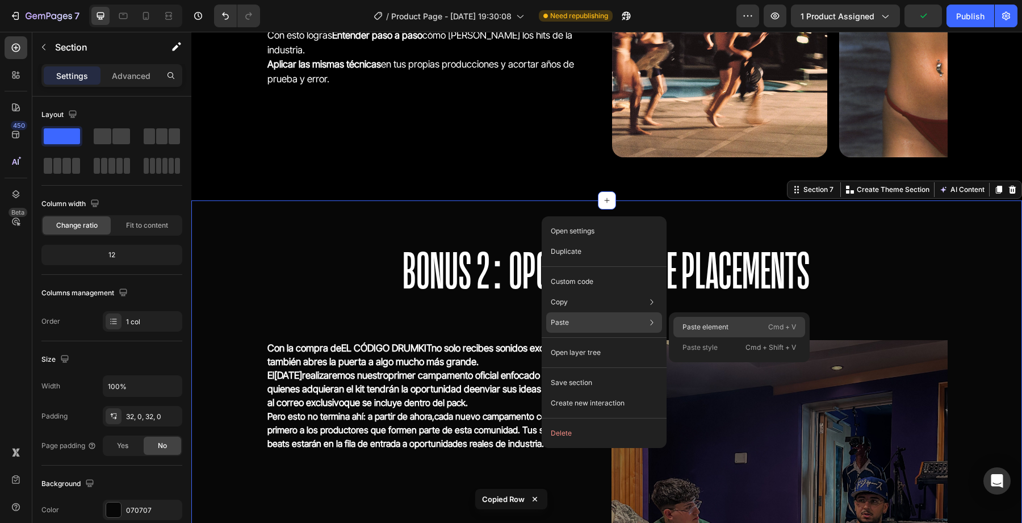
click at [687, 323] on p "Paste element" at bounding box center [706, 327] width 46 height 10
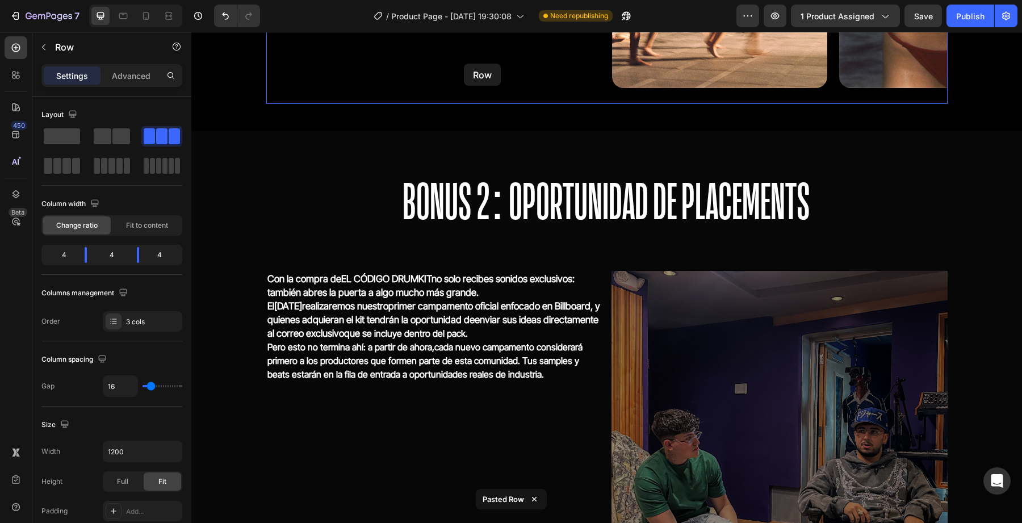
scroll to position [2880, 0]
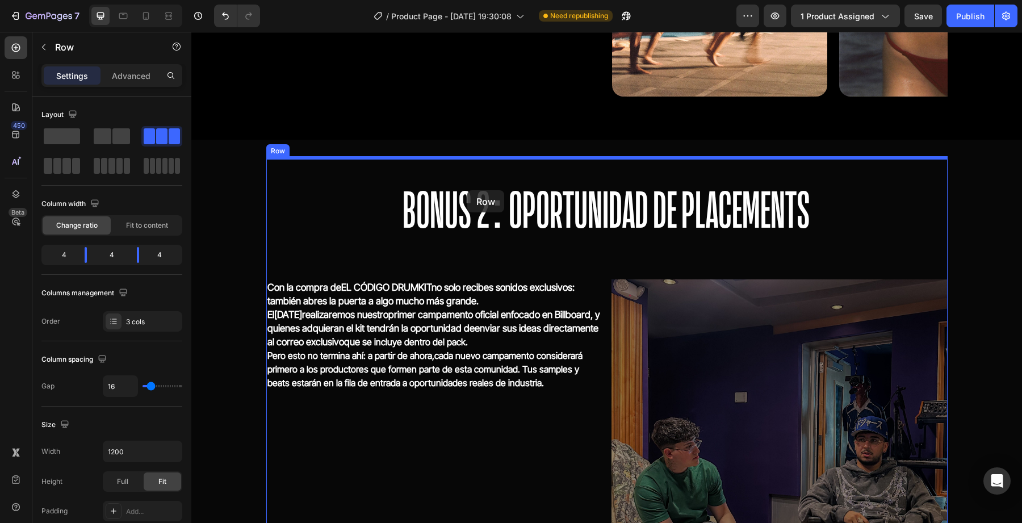
drag, startPoint x: 484, startPoint y: 352, endPoint x: 468, endPoint y: 190, distance: 162.2
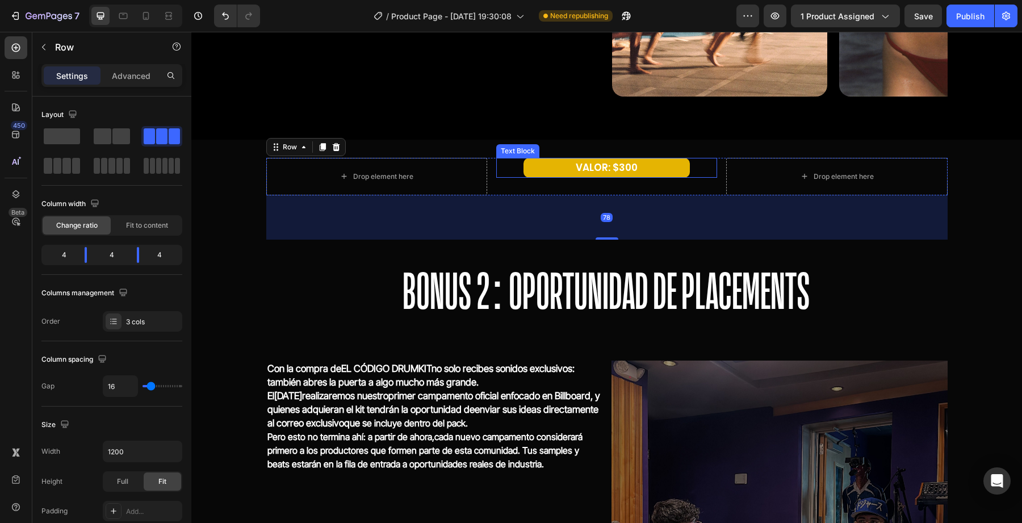
click at [570, 168] on p "VALOR: $300" at bounding box center [607, 168] width 164 height 18
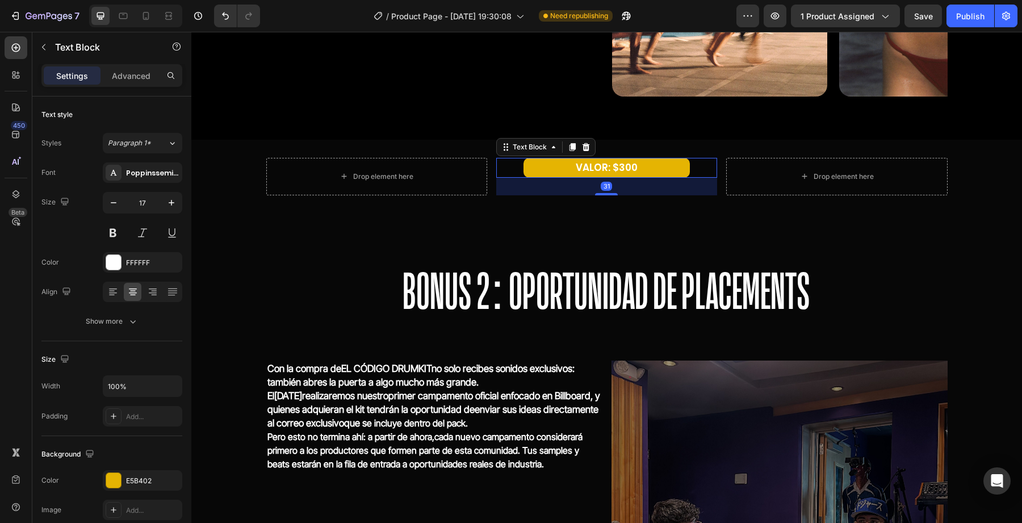
click at [622, 170] on p "VALOR: $300" at bounding box center [607, 168] width 164 height 18
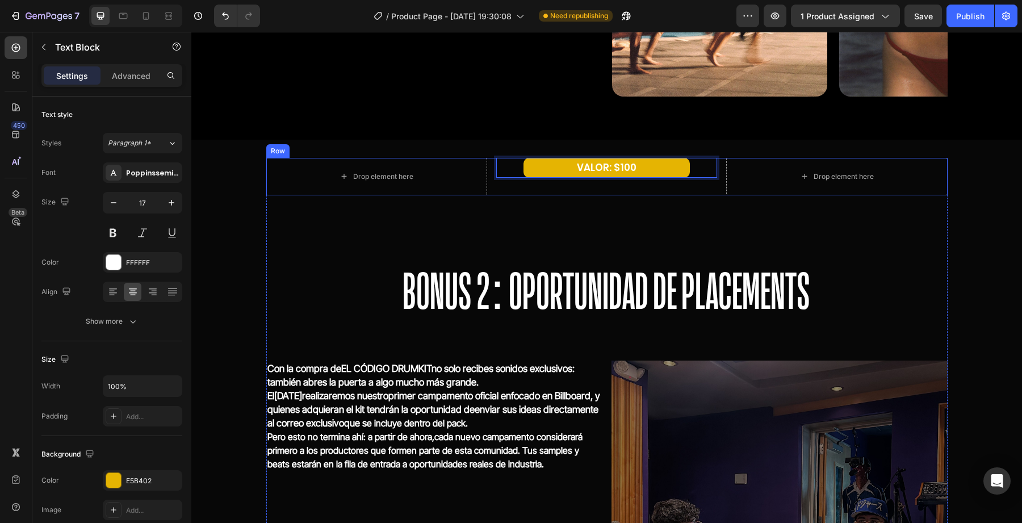
click at [608, 213] on div "Drop element here VALOR: $100 Text Block 31 Drop element here Row ⁠⁠⁠⁠⁠⁠⁠ BONUS…" at bounding box center [607, 433] width 682 height 550
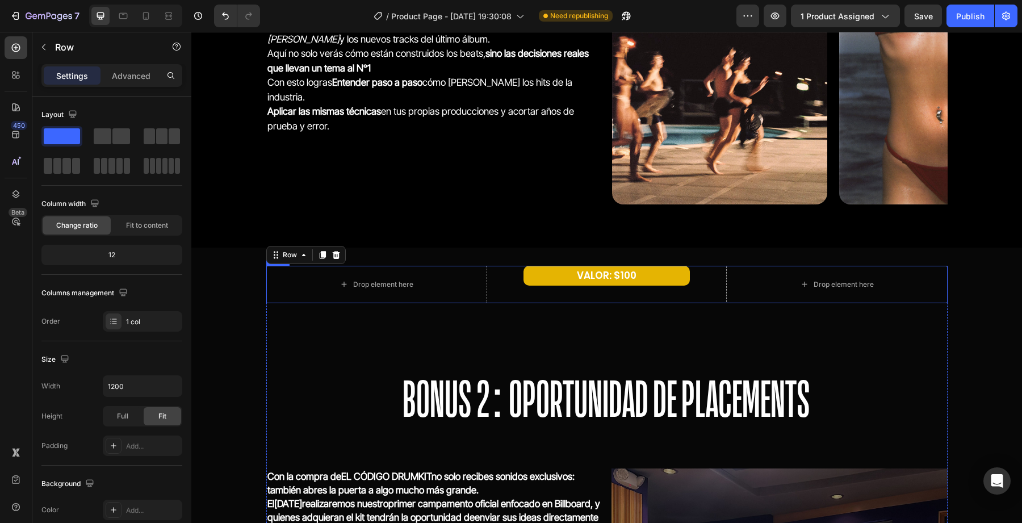
scroll to position [2786, 0]
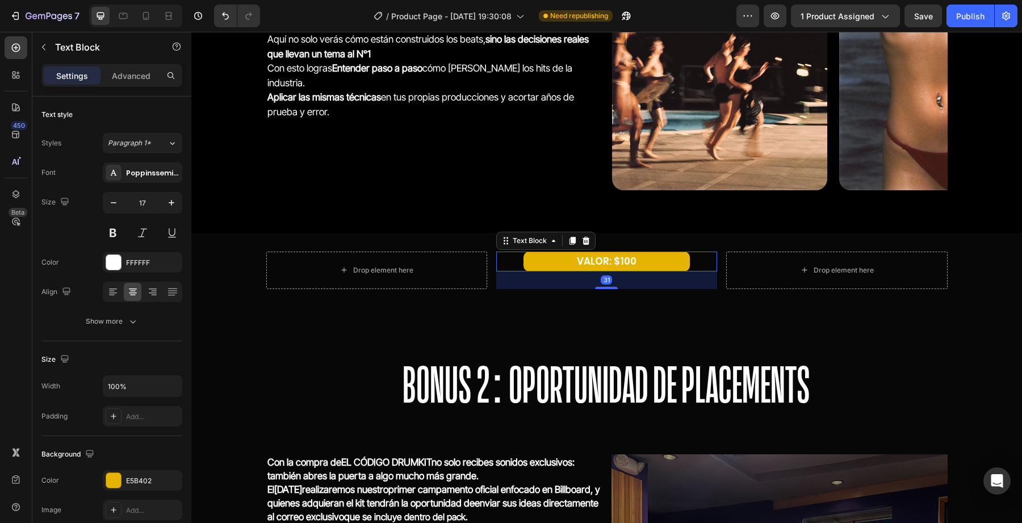
click at [624, 260] on p "VALOR: $100" at bounding box center [607, 262] width 164 height 18
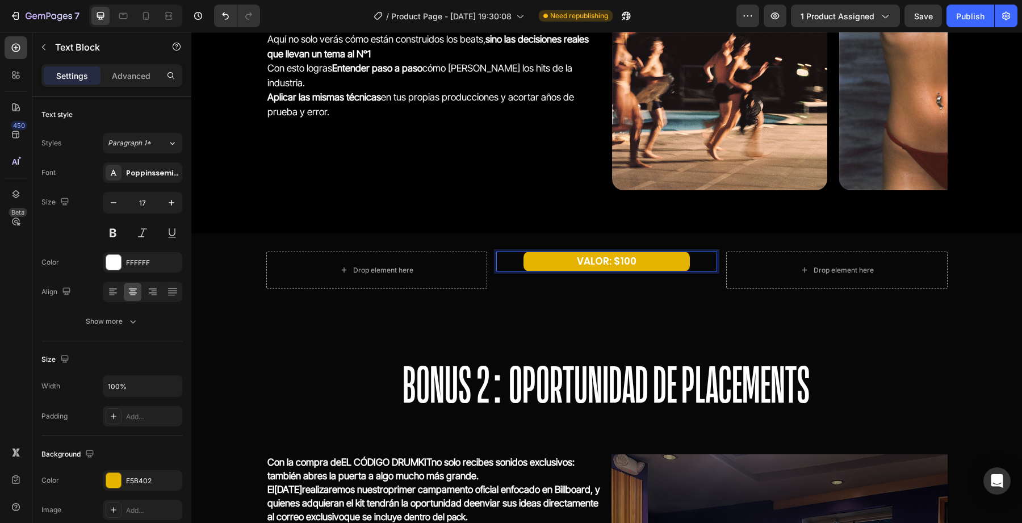
click at [623, 262] on p "VALOR: $100" at bounding box center [607, 262] width 164 height 18
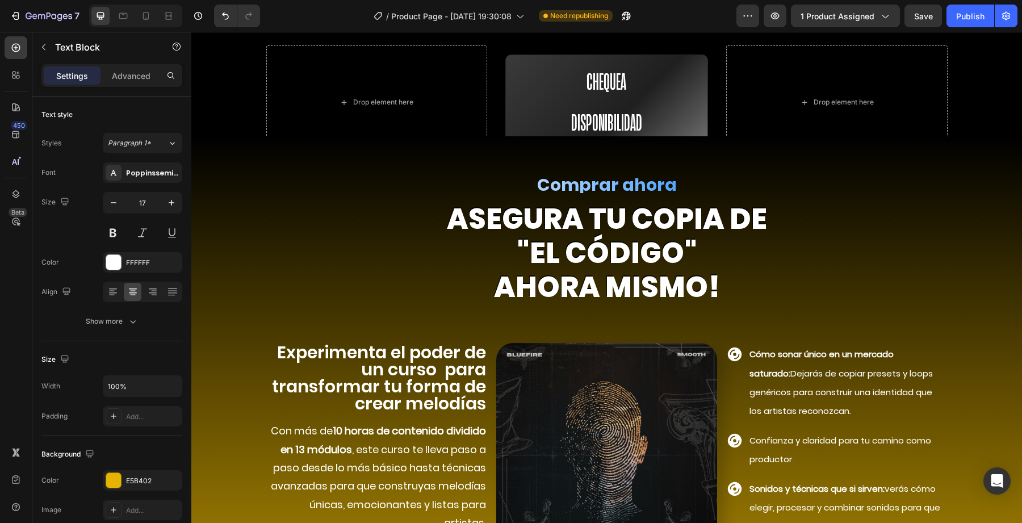
scroll to position [3995, 0]
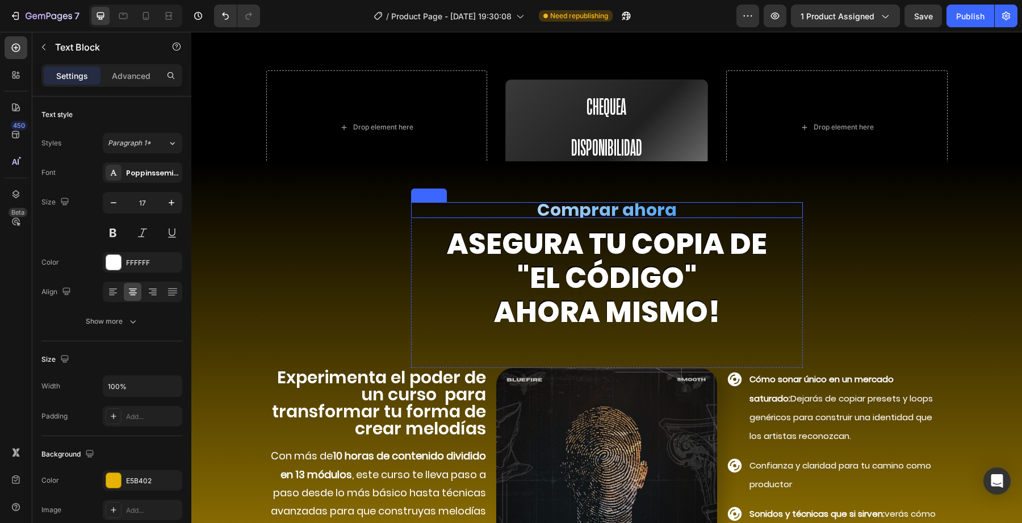
click at [631, 211] on h2 "Comprar ahora" at bounding box center [607, 210] width 392 height 16
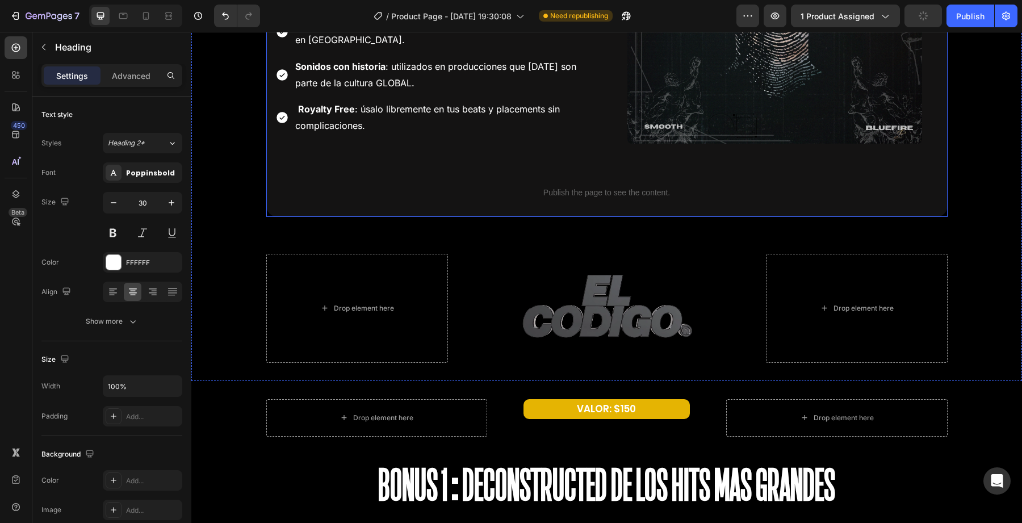
scroll to position [2184, 0]
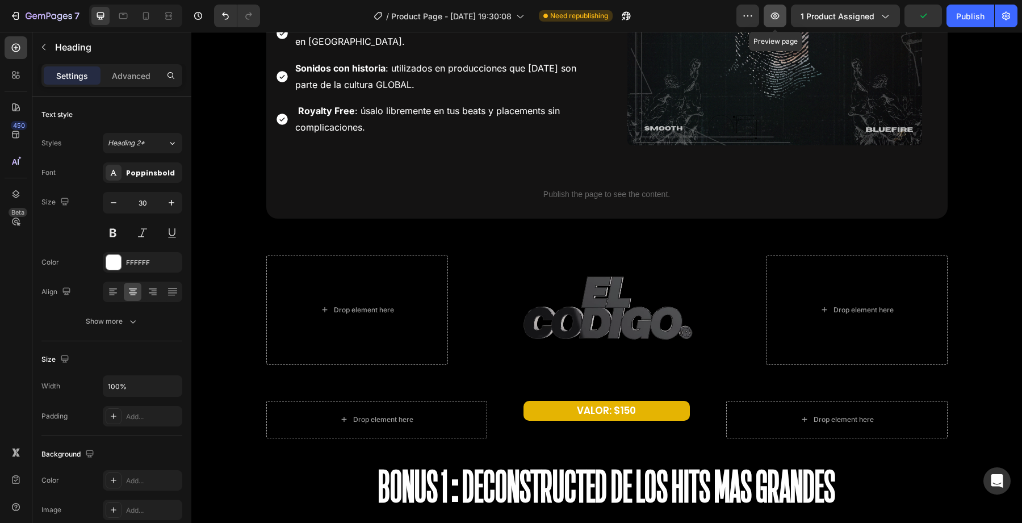
click at [781, 13] on icon "button" at bounding box center [775, 15] width 11 height 11
click at [916, 14] on span "Save" at bounding box center [924, 16] width 19 height 10
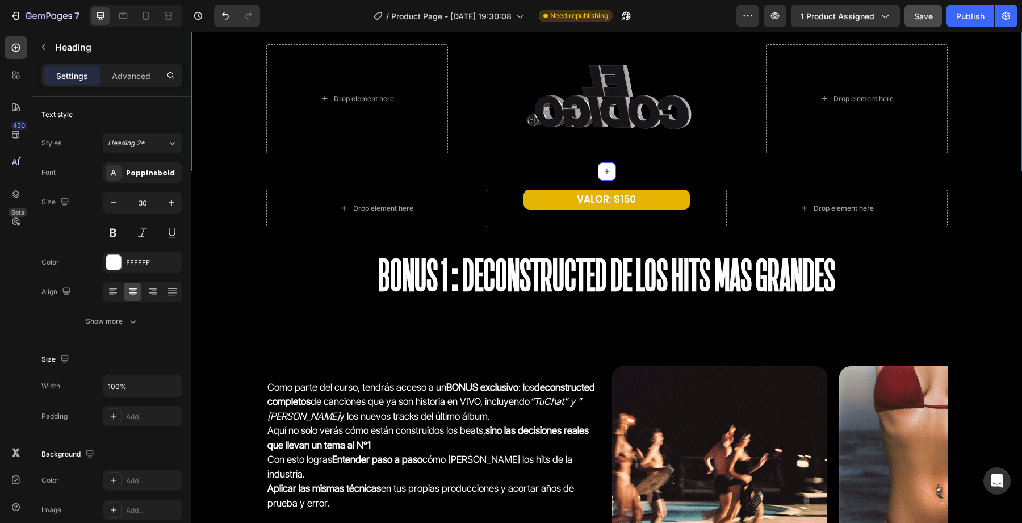
scroll to position [2460, 0]
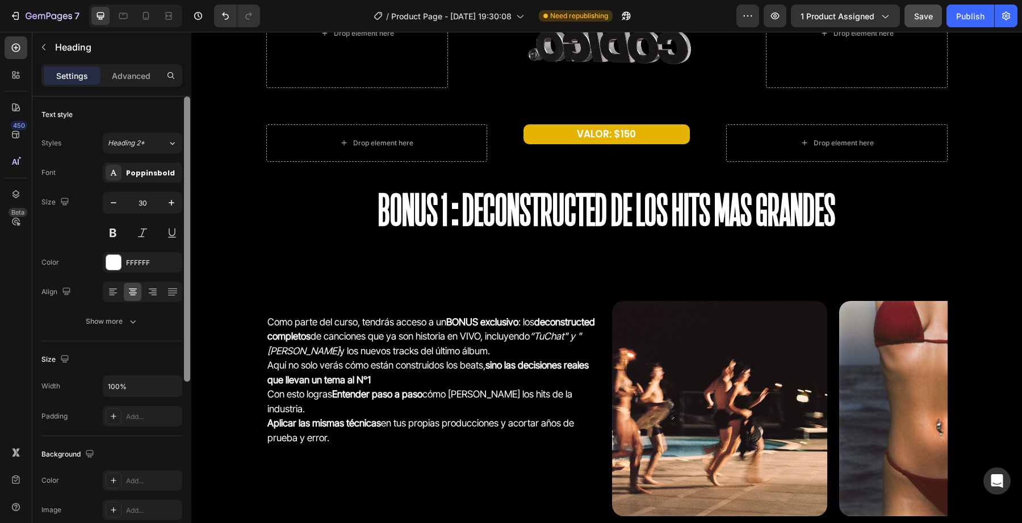
click at [186, 249] on div at bounding box center [187, 326] width 9 height 459
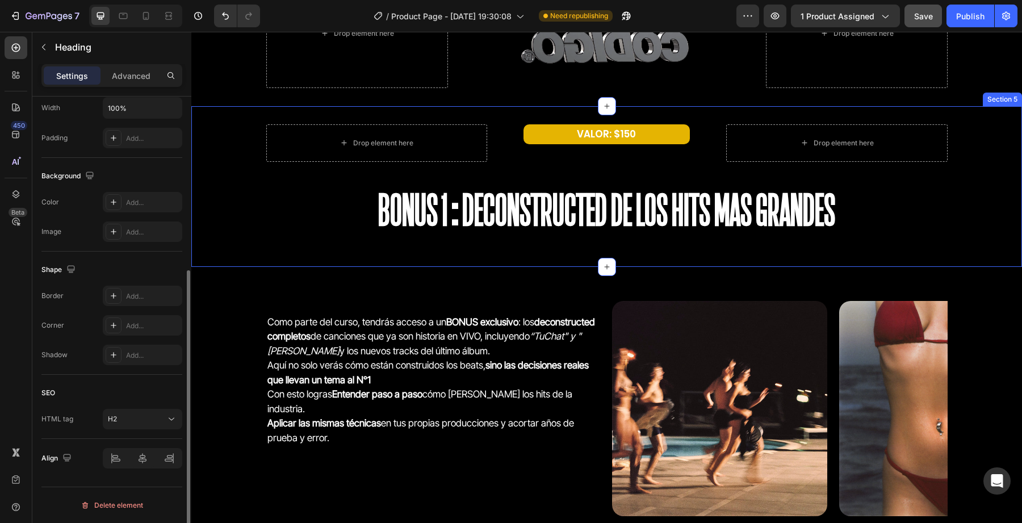
click at [227, 249] on div "Drop element here VALOR: $150 Text Block Drop element here Row BONUS 1:Deconstr…" at bounding box center [606, 186] width 831 height 161
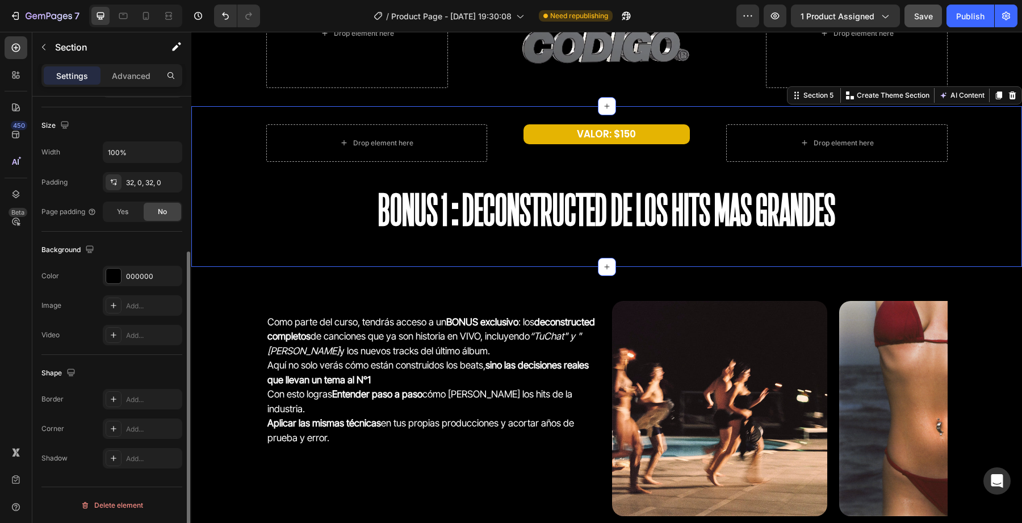
scroll to position [0, 0]
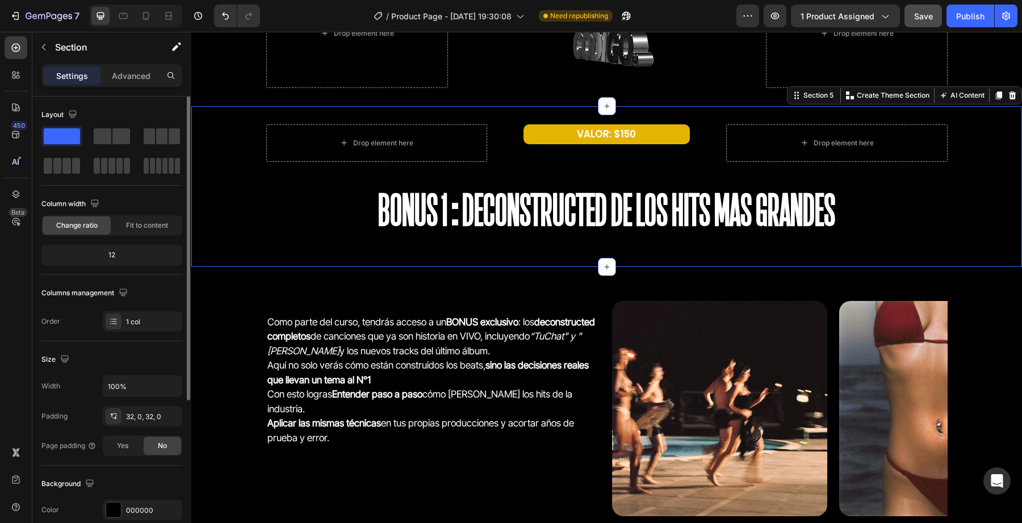
click at [192, 339] on div "Como parte del curso, tendrás acceso a un BONUS exclusivo : los deconstructed c…" at bounding box center [606, 413] width 831 height 256
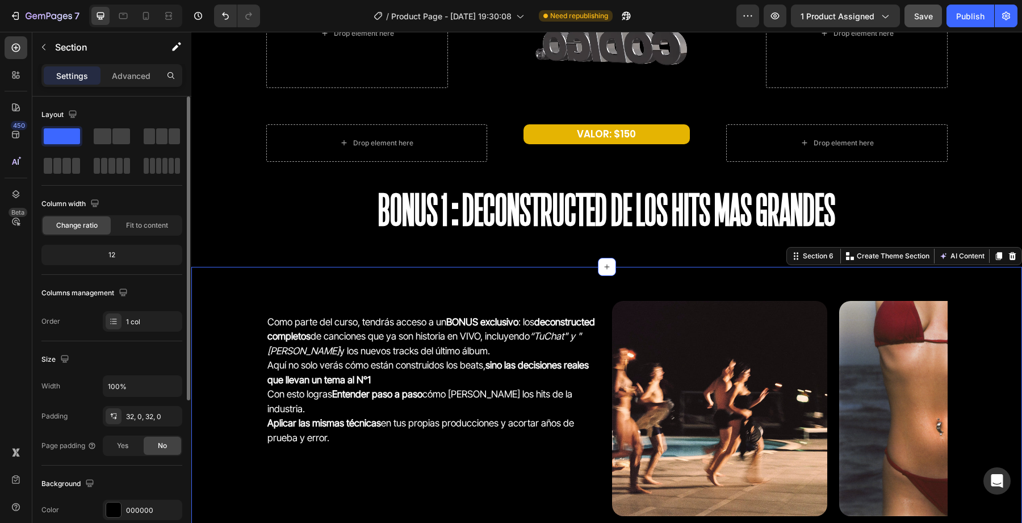
click at [203, 341] on div "Como parte del curso, tendrás acceso a un BONUS exclusivo : los deconstructed c…" at bounding box center [606, 413] width 831 height 256
click at [222, 378] on div "Como parte del curso, tendrás acceso a un BONUS exclusivo : los deconstructed c…" at bounding box center [606, 413] width 831 height 256
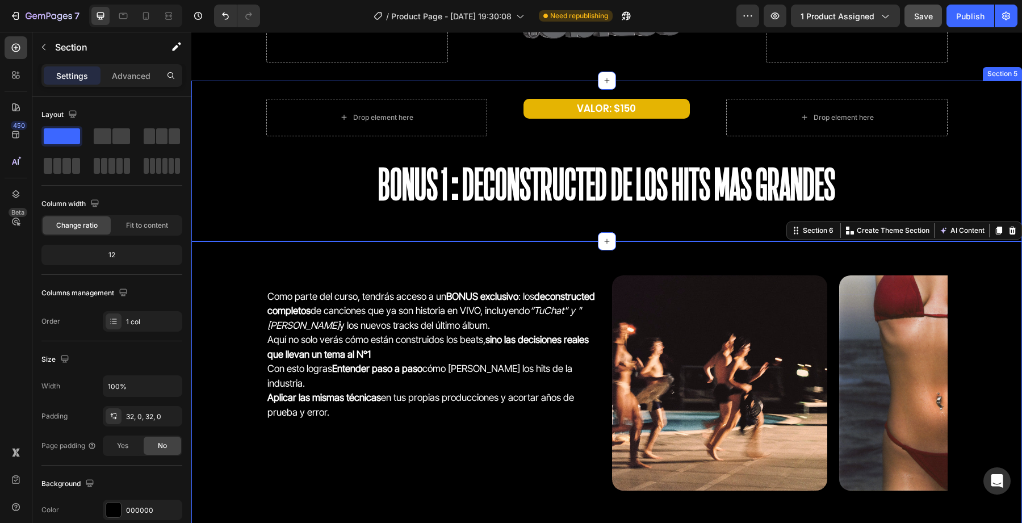
scroll to position [2469, 0]
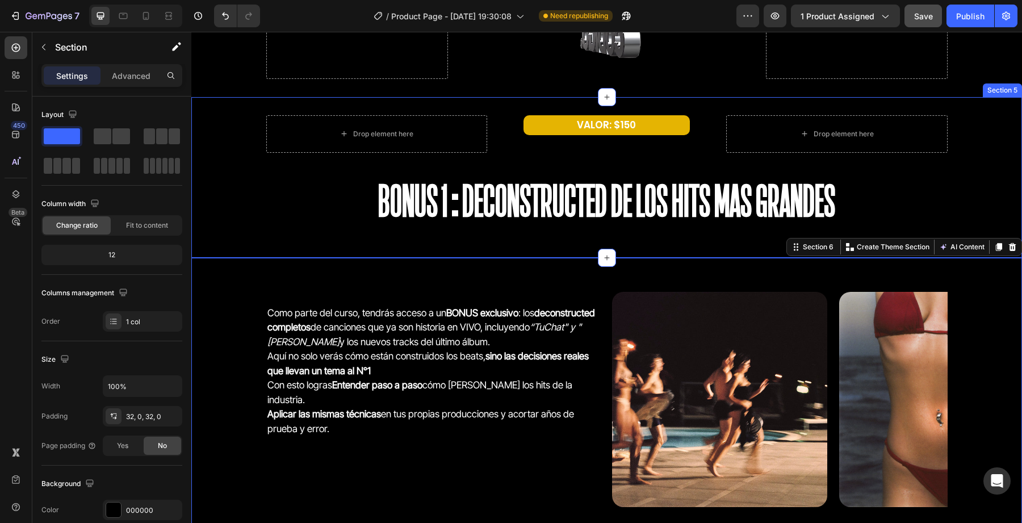
click at [222, 229] on div "Drop element here VALOR: $150 Text Block Drop element here Row BONUS 1:Deconstr…" at bounding box center [606, 177] width 831 height 124
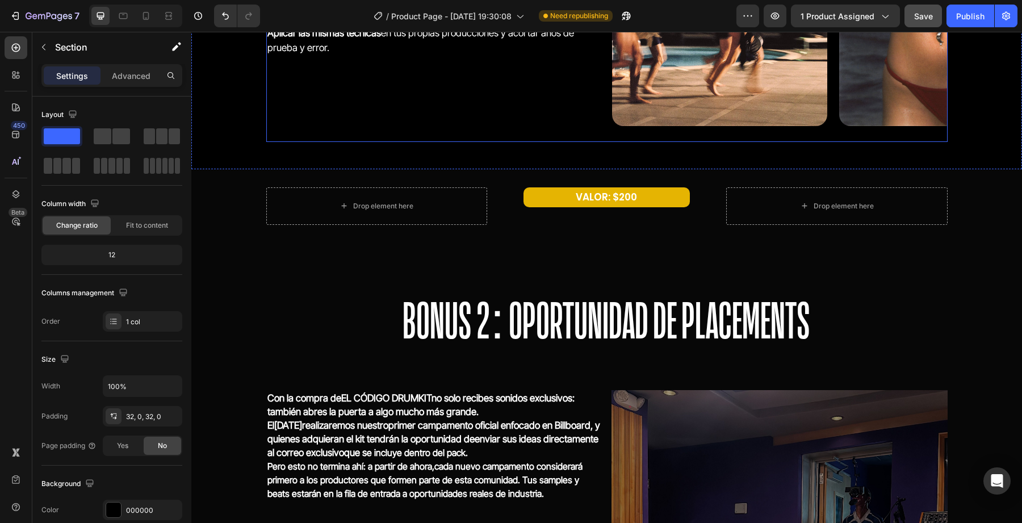
scroll to position [2863, 0]
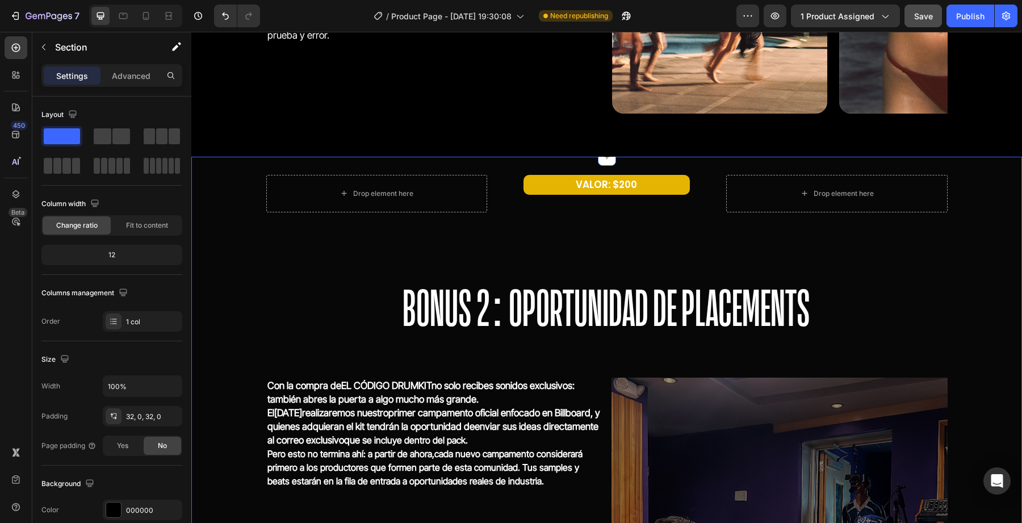
click at [209, 303] on div "Drop element here VALOR: $200 Text Block Drop element here Row BONUS 2: OPORTUN…" at bounding box center [606, 450] width 831 height 550
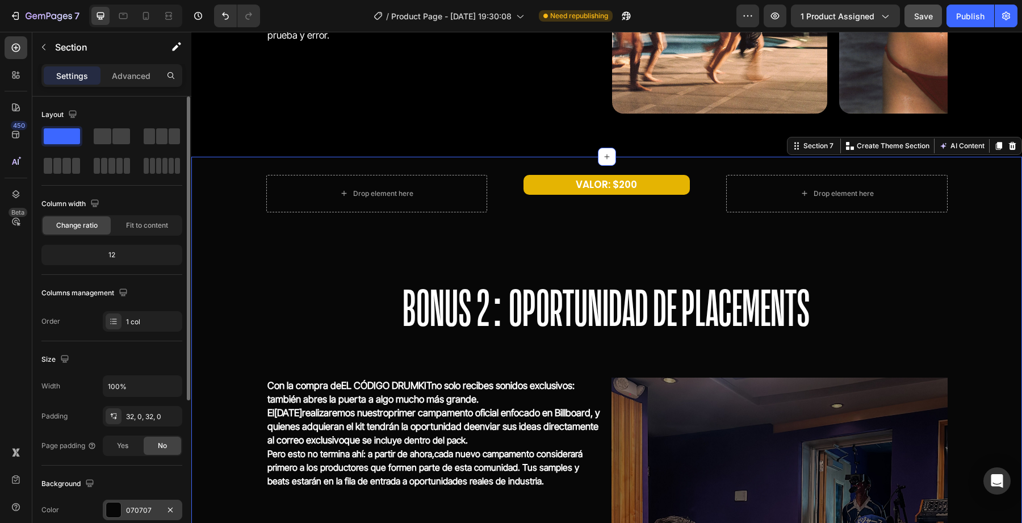
click at [122, 512] on div "070707" at bounding box center [143, 510] width 80 height 20
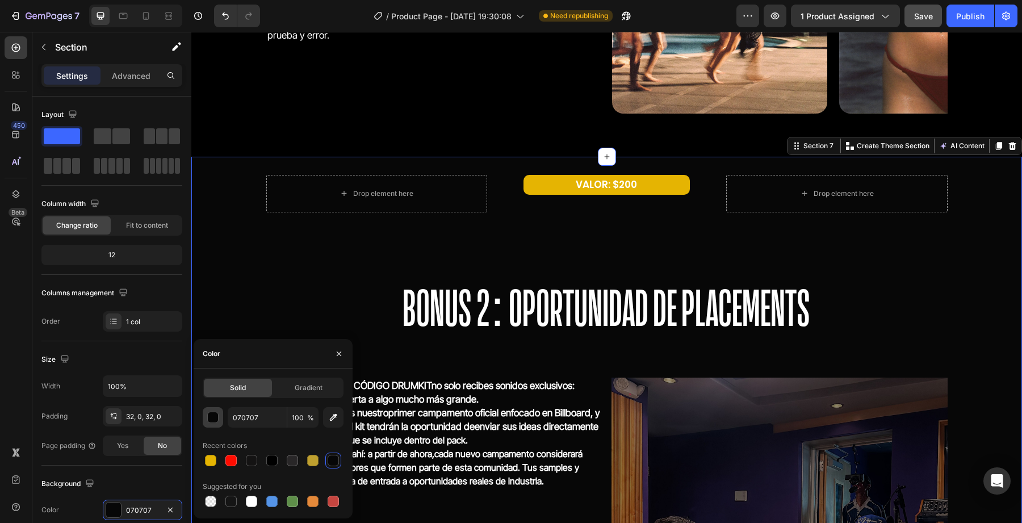
click at [216, 422] on div "button" at bounding box center [212, 417] width 11 height 11
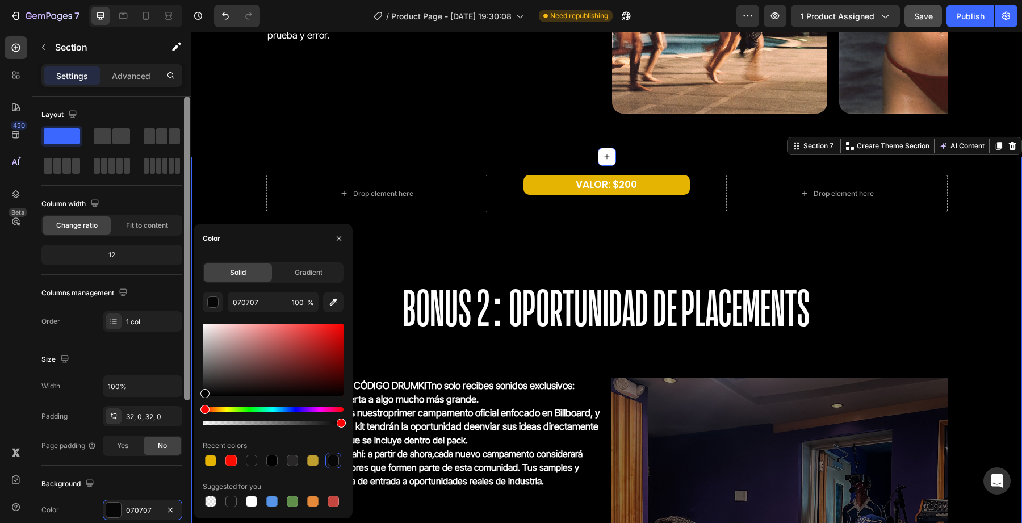
drag, startPoint x: 206, startPoint y: 397, endPoint x: 188, endPoint y: 410, distance: 21.6
click at [188, 410] on div "450 Beta Sections(18) Elements(84) Section Element Hero Section Product Detail …" at bounding box center [95, 277] width 191 height 491
type input "000000"
click at [269, 458] on div at bounding box center [271, 460] width 11 height 11
click at [341, 240] on icon "button" at bounding box center [339, 238] width 9 height 9
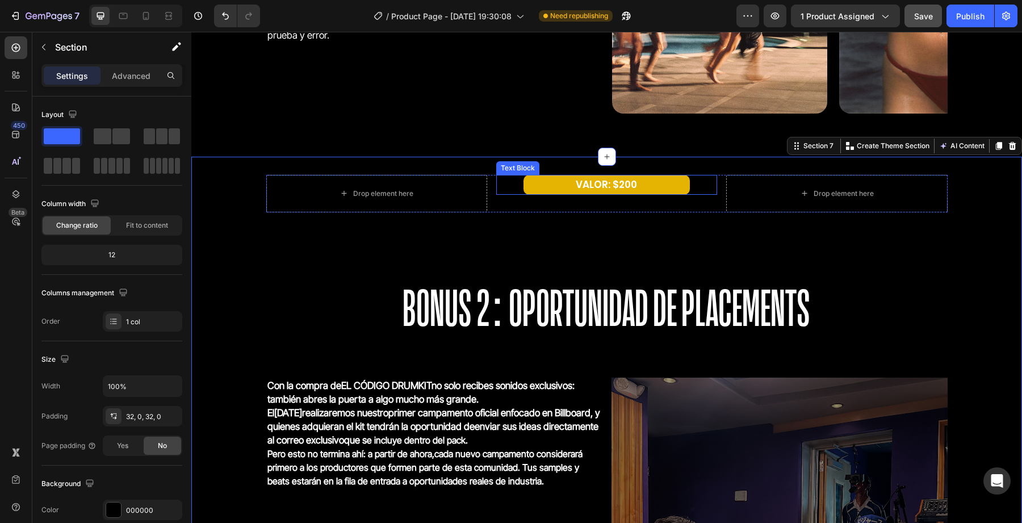
click at [548, 180] on p "VALOR: $200" at bounding box center [607, 185] width 164 height 18
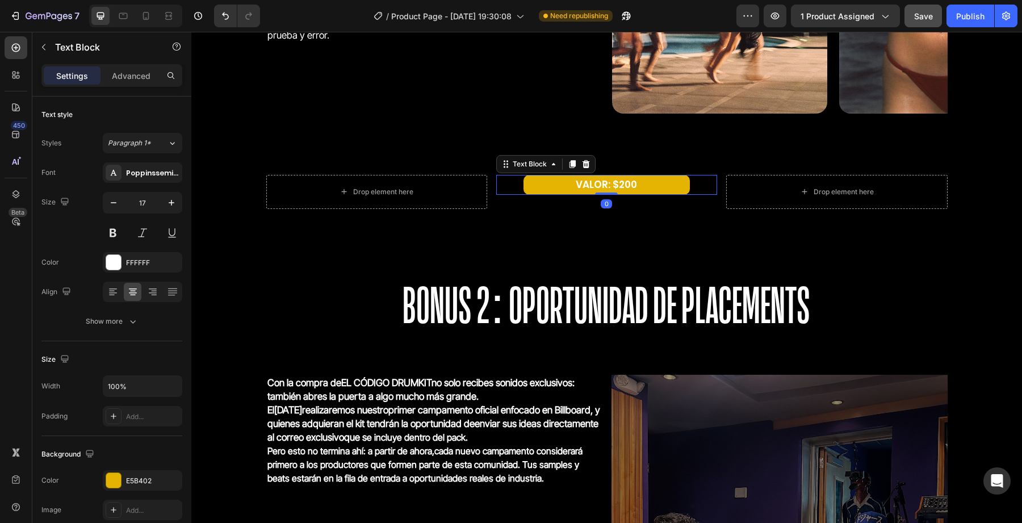
drag, startPoint x: 602, startPoint y: 210, endPoint x: 602, endPoint y: 143, distance: 67.6
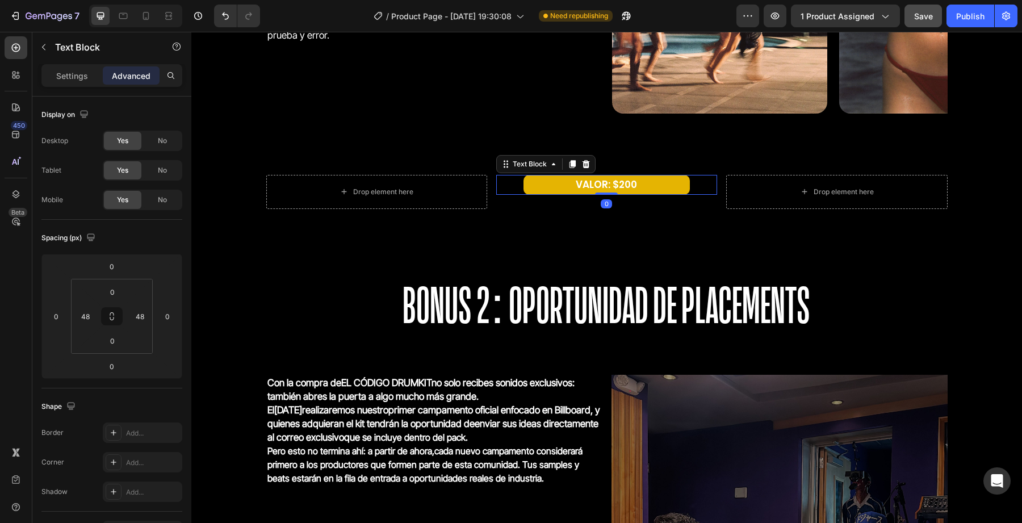
click at [596, 184] on p "VALOR: $200" at bounding box center [607, 185] width 164 height 18
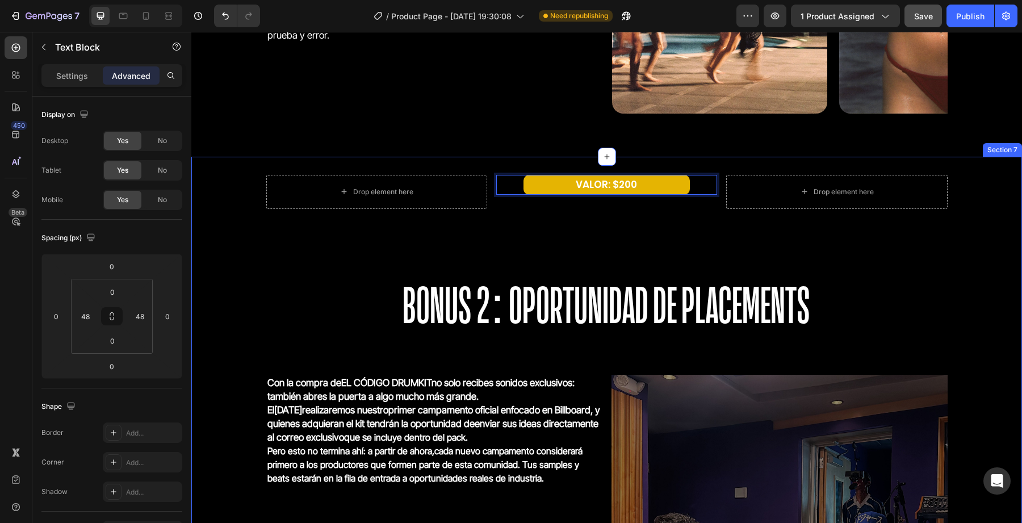
click at [582, 160] on div "Drop element here VALOR: $200 Text Block 0 Drop element here Row BONUS 2: OPORT…" at bounding box center [606, 449] width 831 height 584
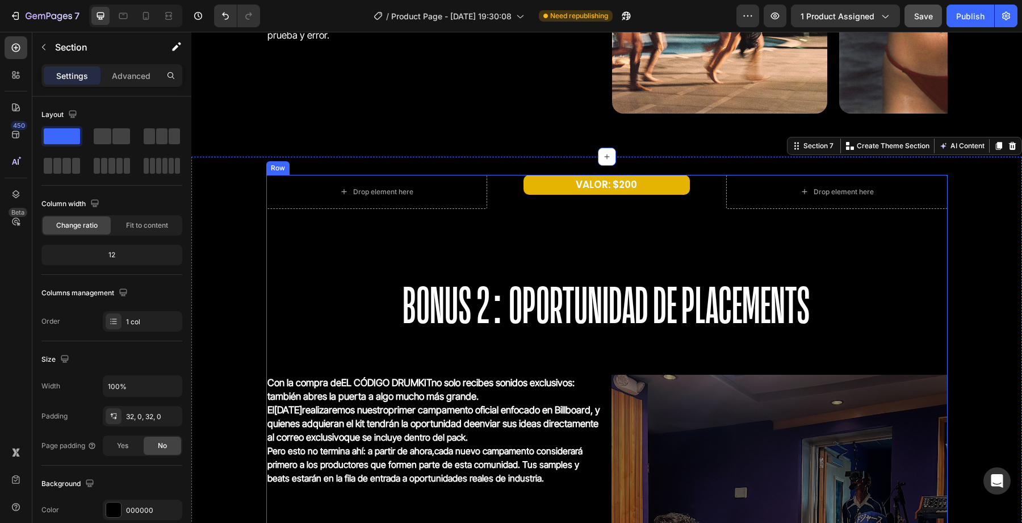
click at [523, 252] on div "Drop element here VALOR: $200 Text Block Drop element here Row BONUS 2: OPORTUN…" at bounding box center [607, 449] width 682 height 548
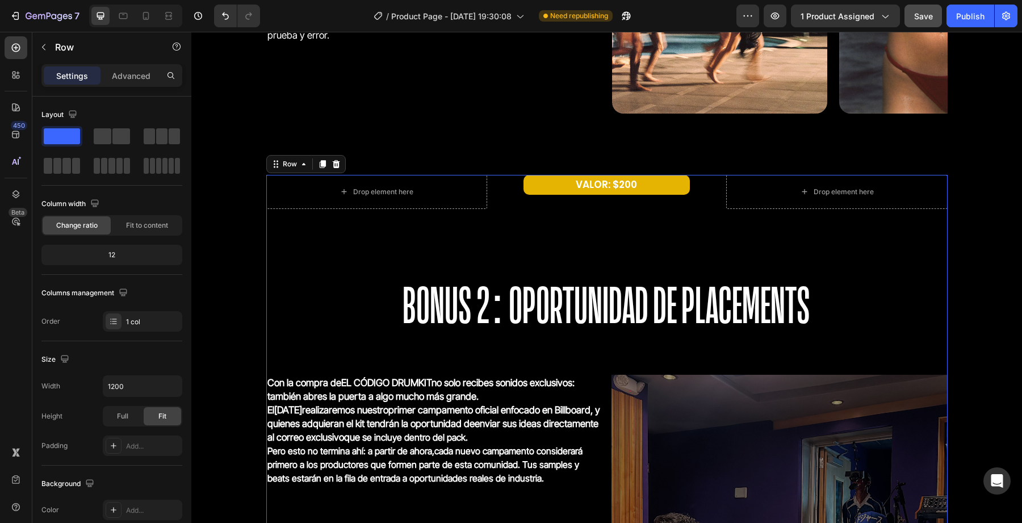
click at [552, 245] on div "Drop element here VALOR: $200 Text Block Drop element here Row BONUS 2: OPORTUN…" at bounding box center [607, 449] width 682 height 548
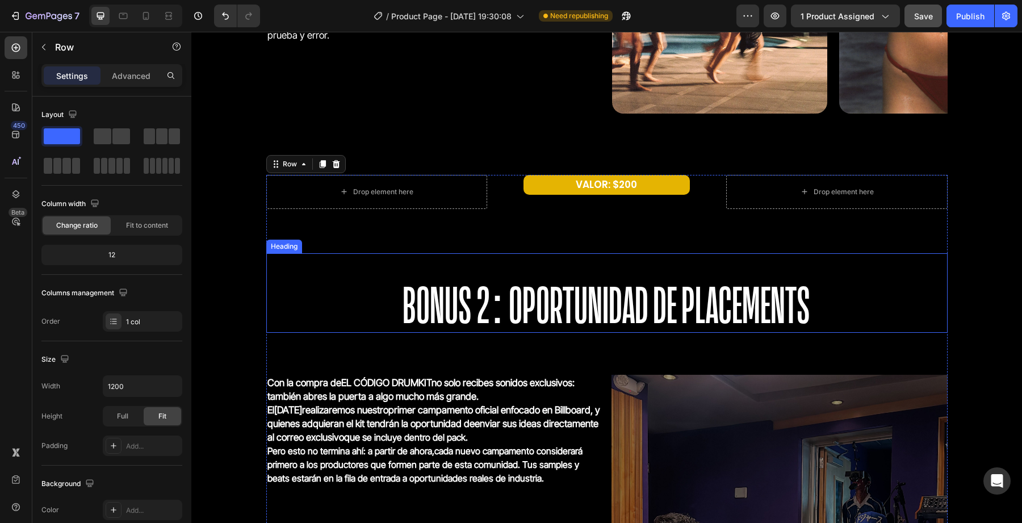
click at [564, 287] on span "BONUS 2: OPORTUNIDAD DE PLACEMENTS" at bounding box center [607, 304] width 408 height 51
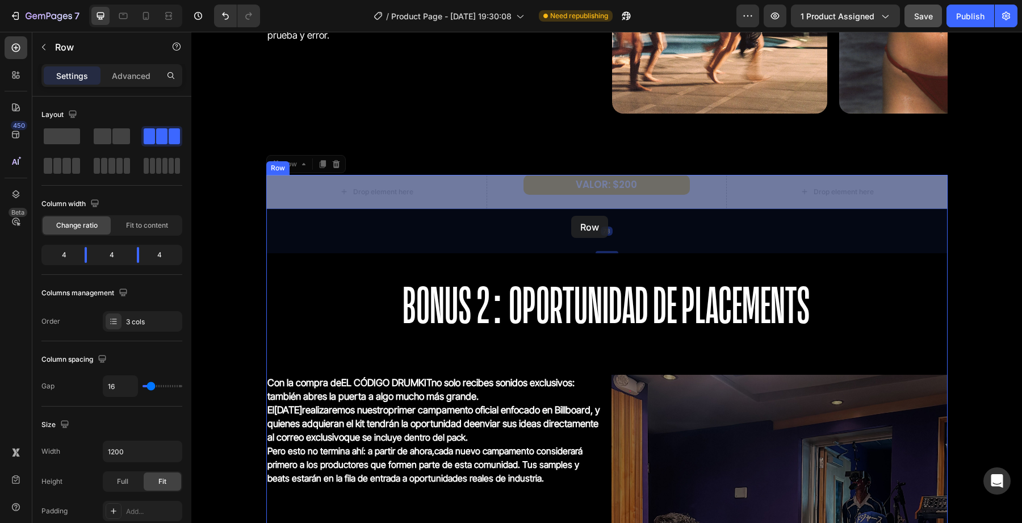
drag, startPoint x: 573, startPoint y: 197, endPoint x: 569, endPoint y: 210, distance: 14.1
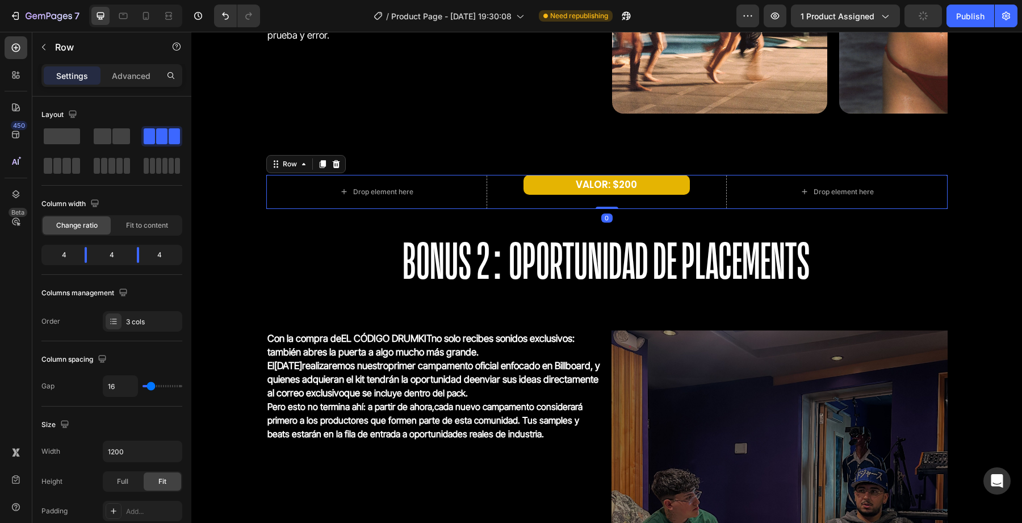
drag, startPoint x: 612, startPoint y: 251, endPoint x: 612, endPoint y: 176, distance: 75.0
click at [612, 176] on div "Drop element here VALOR: $200 Text Block Drop element here Row 0" at bounding box center [607, 192] width 682 height 34
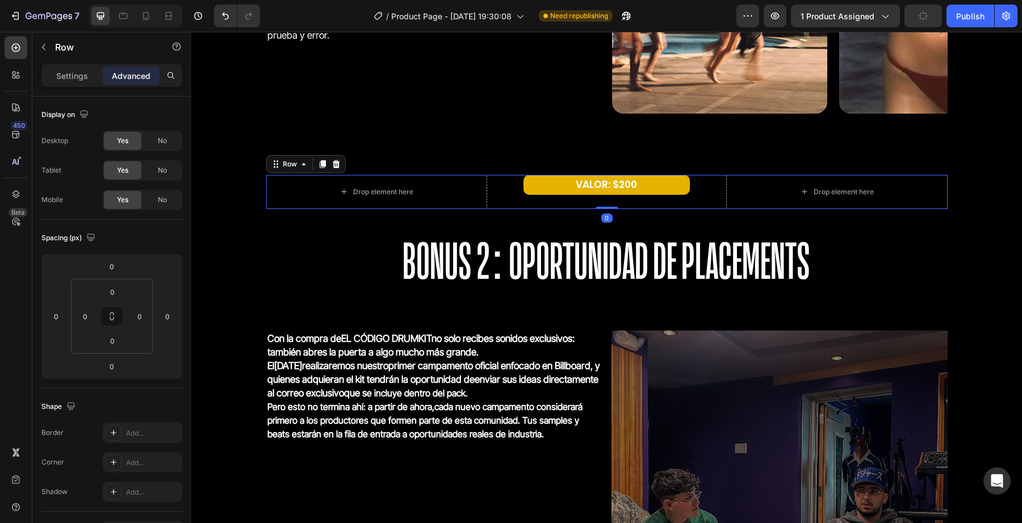
click at [620, 119] on div "Image" at bounding box center [719, 6] width 215 height 229
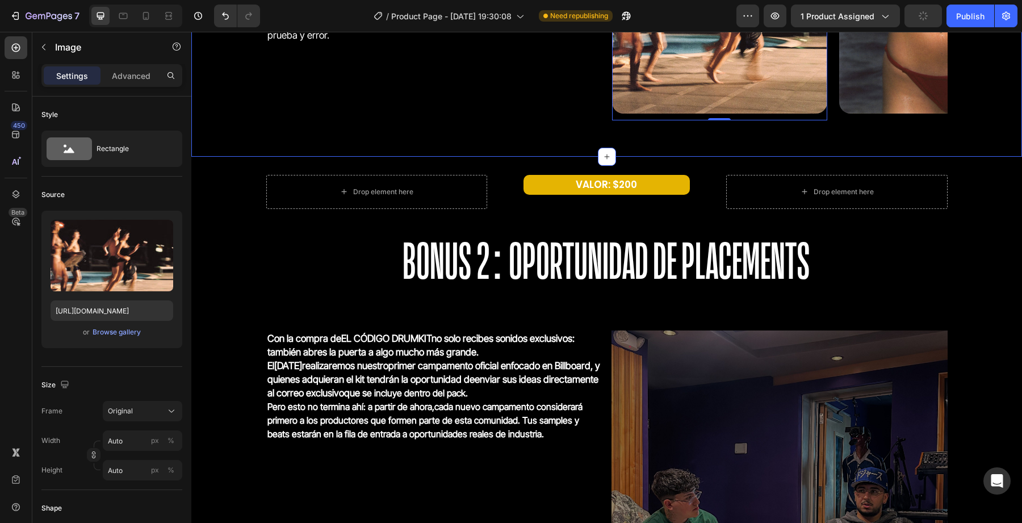
click at [615, 133] on div "Como parte del curso, tendrás acceso a un BONUS exclusivo : los deconstructed c…" at bounding box center [606, 10] width 831 height 256
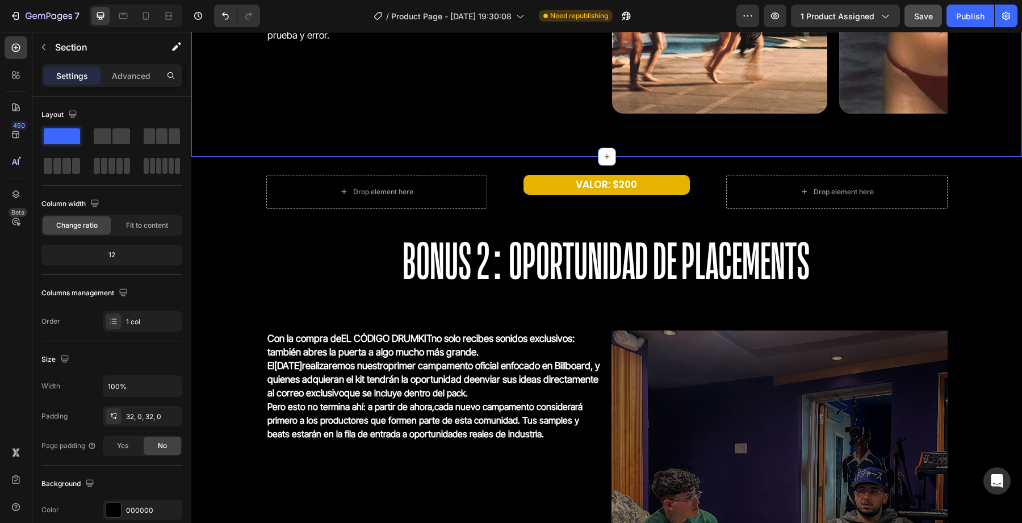
click at [627, 156] on div "Como parte del curso, tendrás acceso a un BONUS exclusivo : los deconstructed c…" at bounding box center [606, 10] width 831 height 293
click at [628, 114] on div "Image" at bounding box center [719, 6] width 215 height 229
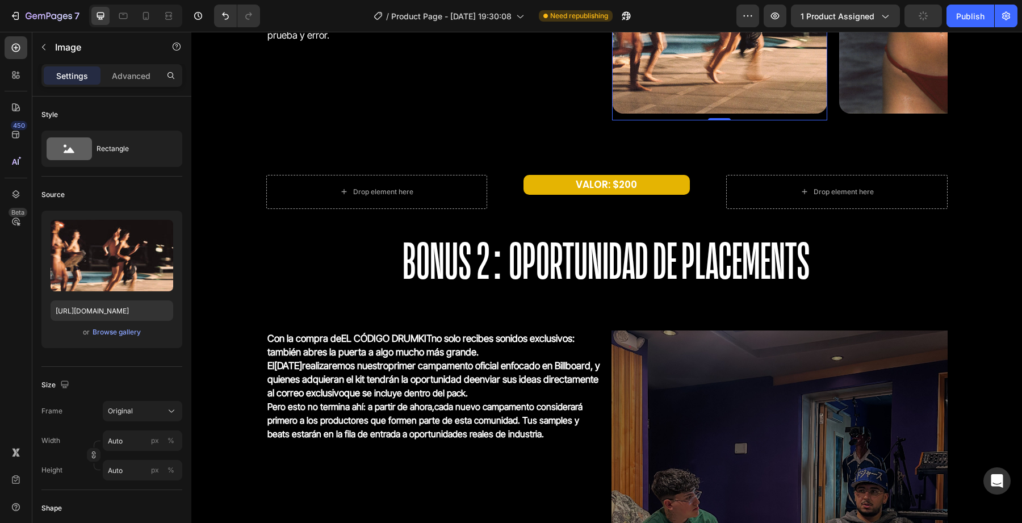
drag, startPoint x: 723, startPoint y: 119, endPoint x: 721, endPoint y: 112, distance: 7.7
click at [721, 112] on div "Image 0" at bounding box center [719, 6] width 215 height 229
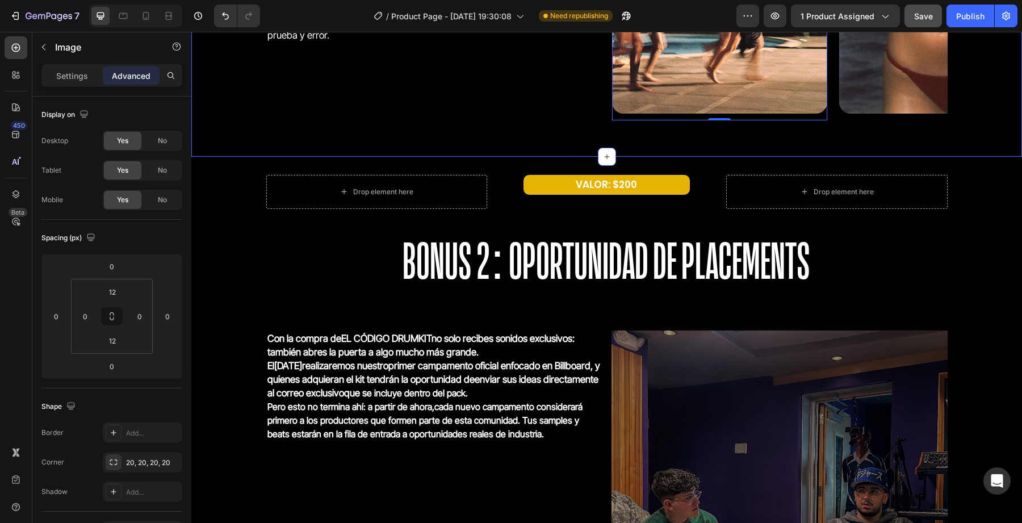
click at [647, 150] on div "Como parte del curso, tendrás acceso a un BONUS exclusivo : los deconstructed c…" at bounding box center [606, 10] width 831 height 293
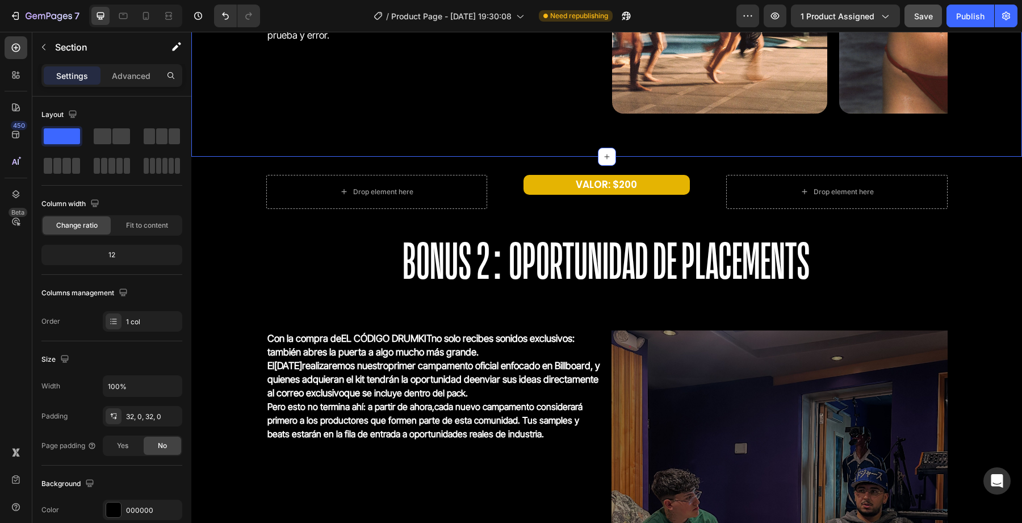
click at [626, 153] on div "Como parte del curso, tendrás acceso a un BONUS exclusivo : los deconstructed c…" at bounding box center [606, 10] width 831 height 293
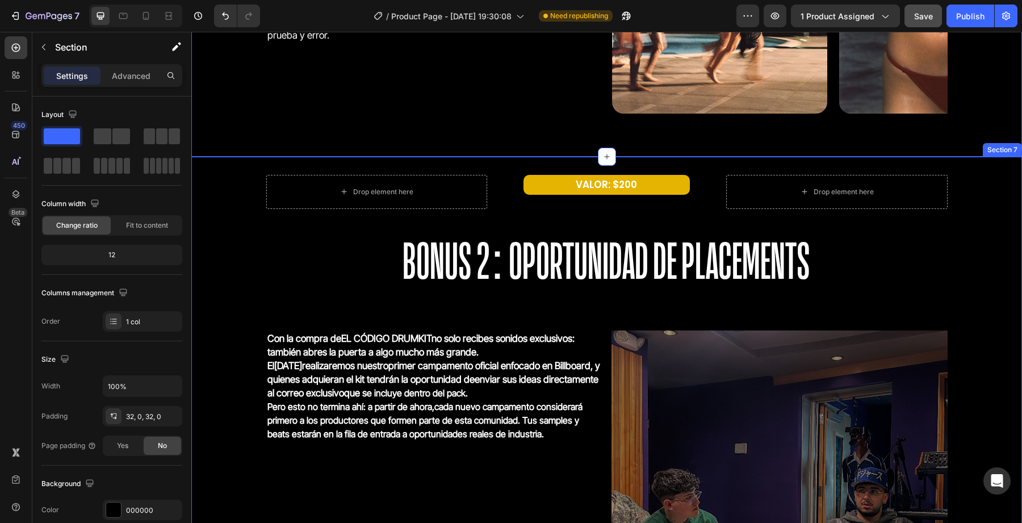
click at [571, 157] on div "Drop element here VALOR: $200 Text Block Drop element here Row BONUS 2: OPORTUN…" at bounding box center [606, 427] width 831 height 540
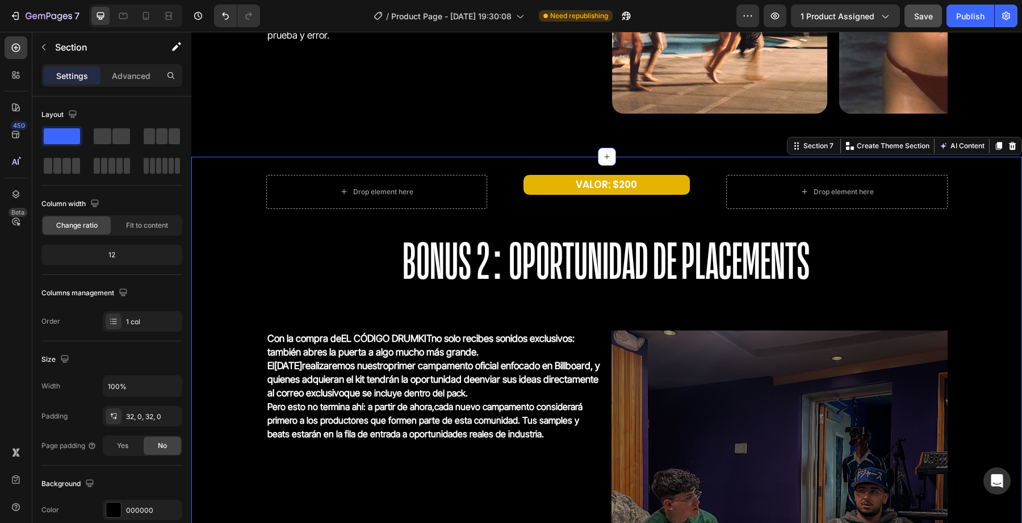
click at [558, 169] on div "Drop element here VALOR: $200 Text Block Drop element here Row BONUS 2: OPORTUN…" at bounding box center [606, 427] width 831 height 540
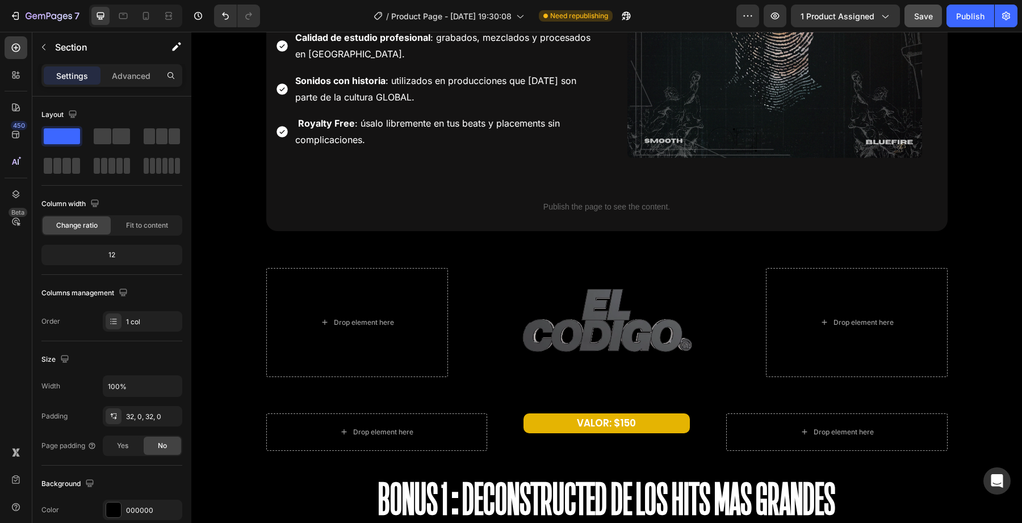
scroll to position [2169, 0]
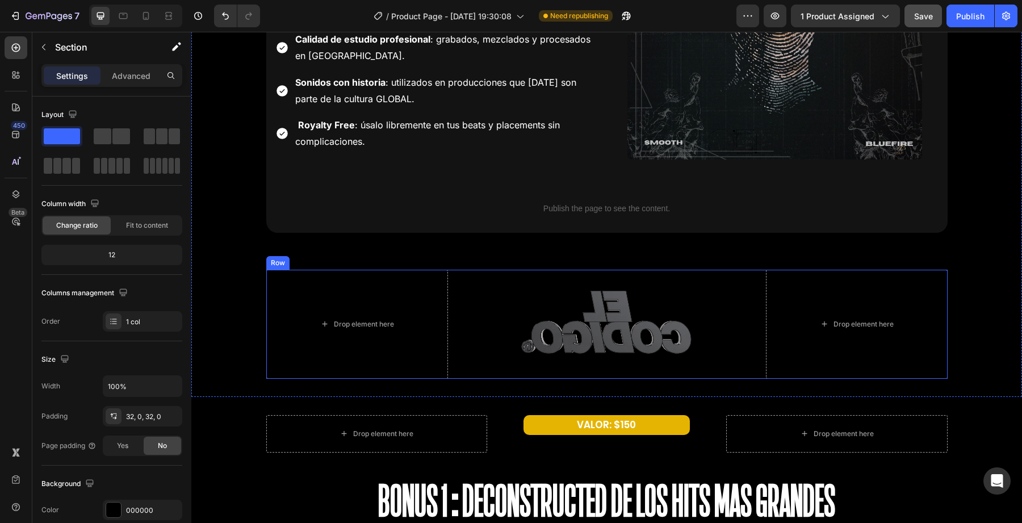
click at [580, 413] on div "Drop element here VALOR: $150 Text Block Drop element here Row BONUS 1:Deconstr…" at bounding box center [606, 477] width 831 height 161
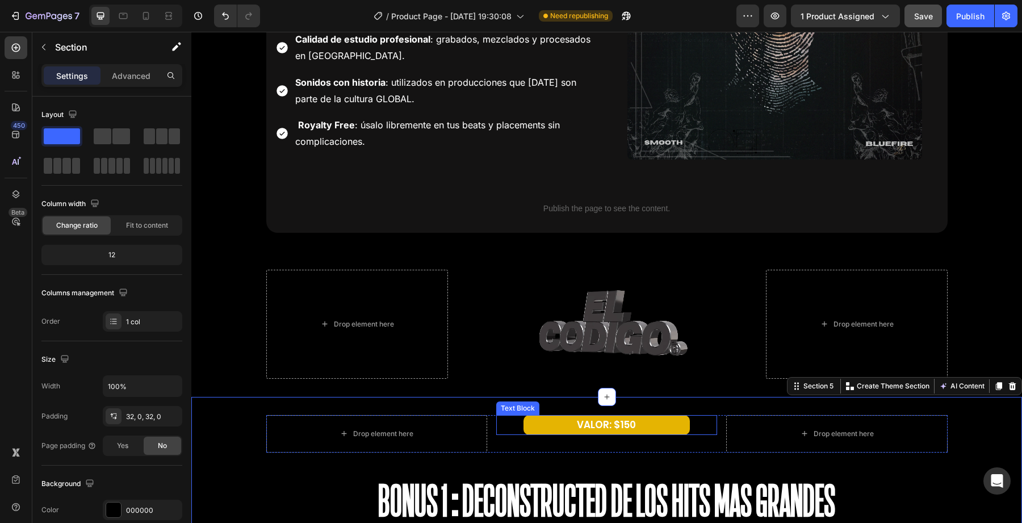
click at [581, 427] on p "VALOR: $150" at bounding box center [607, 425] width 164 height 18
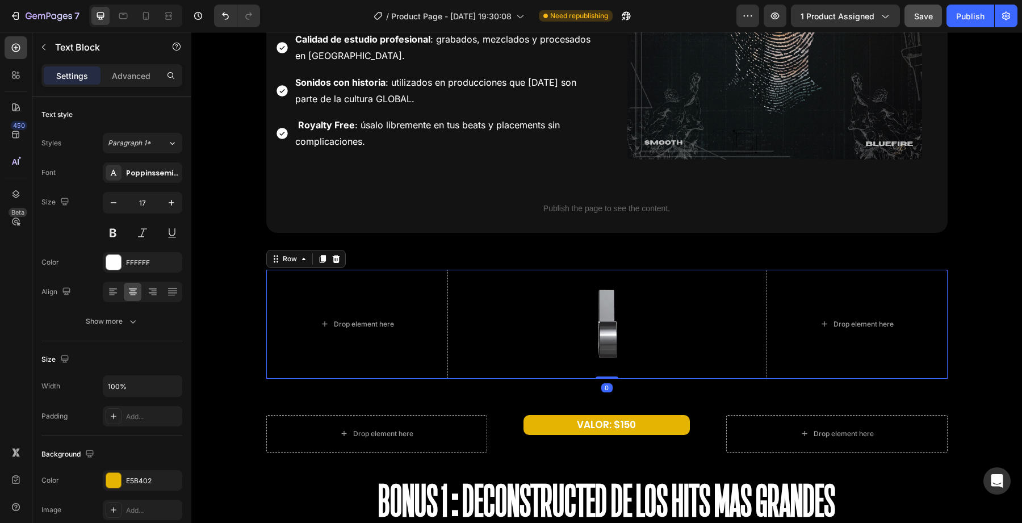
click at [571, 377] on div "Custom Code" at bounding box center [607, 324] width 182 height 109
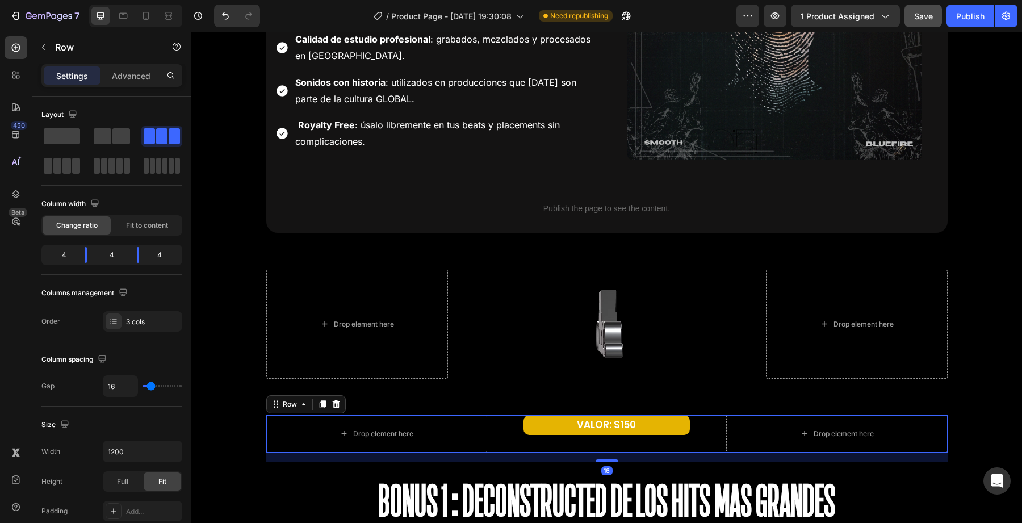
click at [591, 436] on div "VALOR: $150 Text Block" at bounding box center [606, 433] width 221 height 37
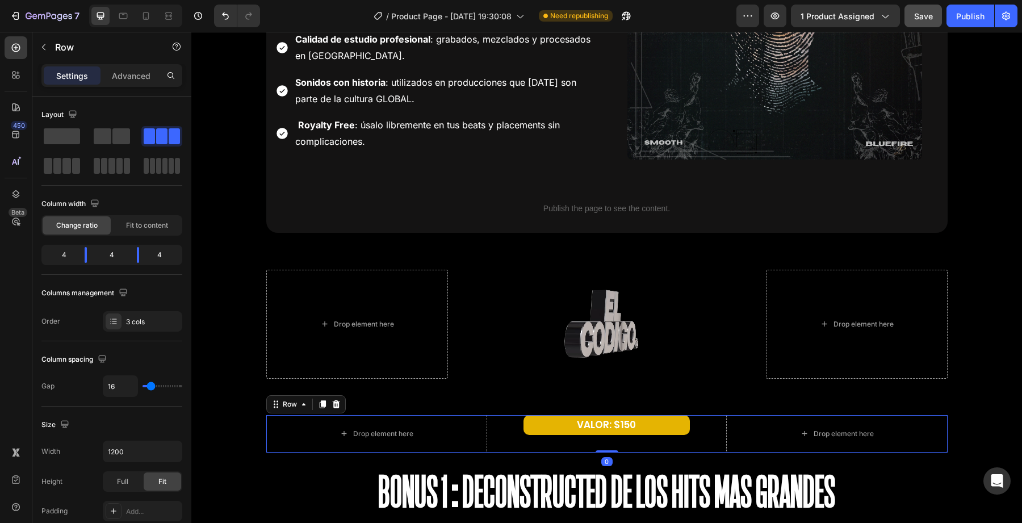
drag, startPoint x: 602, startPoint y: 456, endPoint x: 602, endPoint y: 438, distance: 18.2
click at [602, 438] on div "Drop element here VALOR: $150 Text Block Drop element here Row 0" at bounding box center [607, 433] width 682 height 37
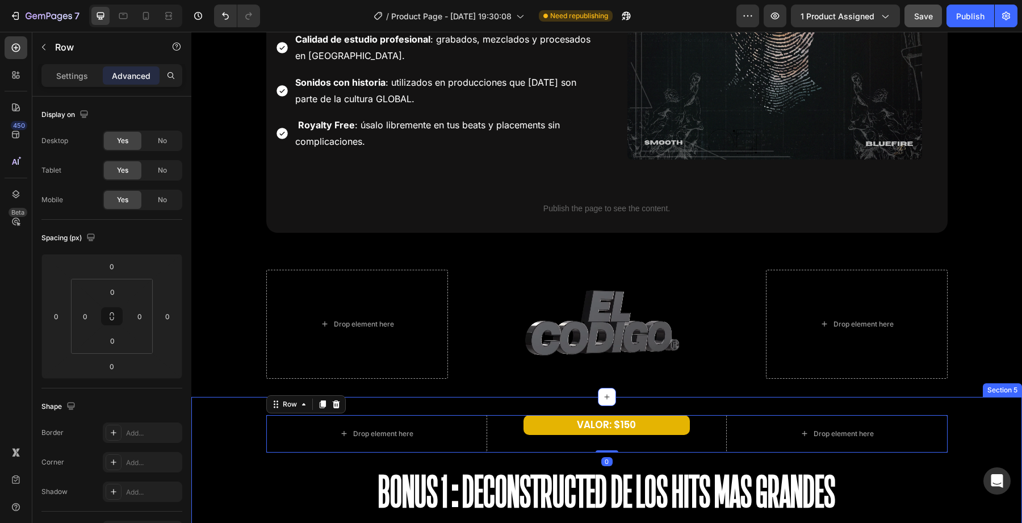
click at [576, 406] on div "Drop element here VALOR: $150 Text Block Drop element here Row 0 BONUS 1:Decons…" at bounding box center [606, 473] width 831 height 152
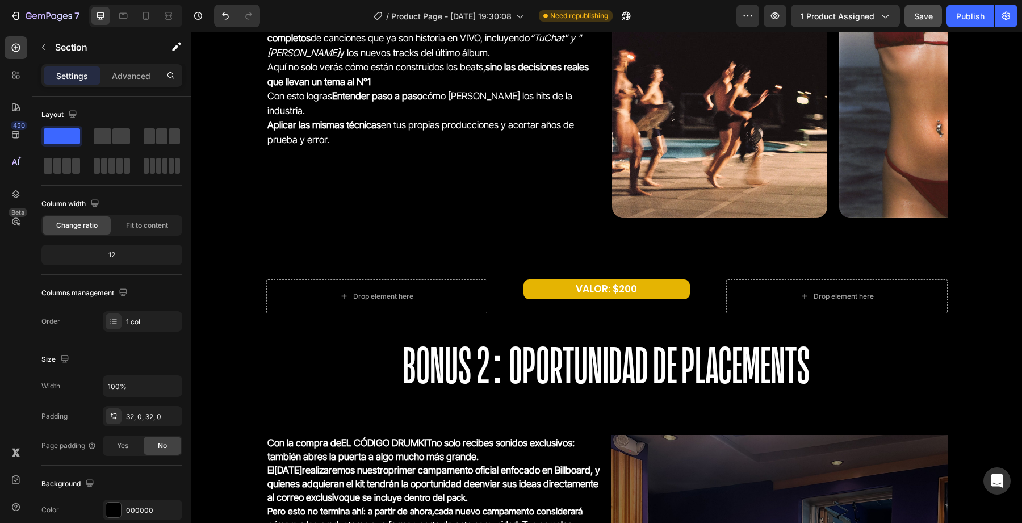
scroll to position [2756, 0]
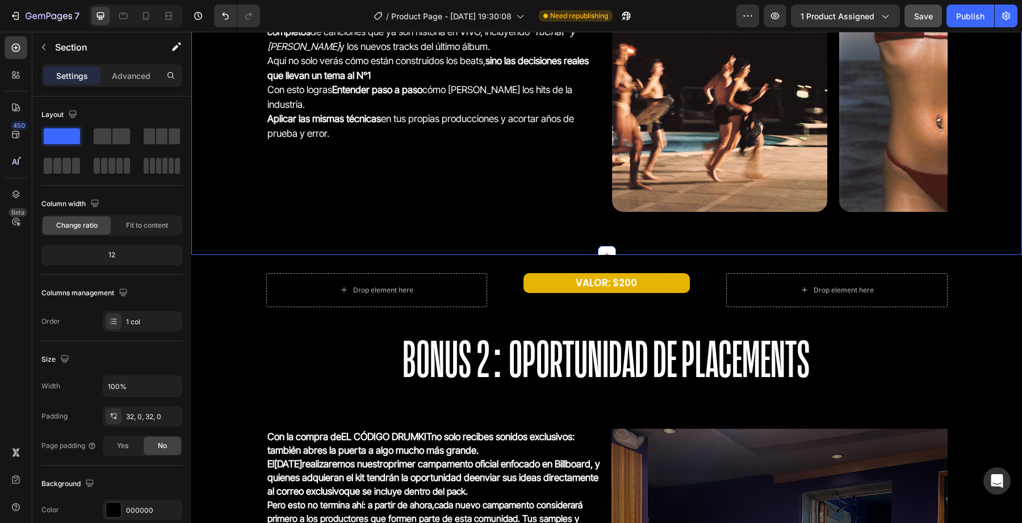
click at [560, 252] on div "Como parte del curso, tendrás acceso a un BONUS exclusivo : los deconstructed c…" at bounding box center [606, 109] width 831 height 293
click at [545, 253] on div "Como parte del curso, tendrás acceso a un BONUS exclusivo : los deconstructed c…" at bounding box center [606, 109] width 831 height 293
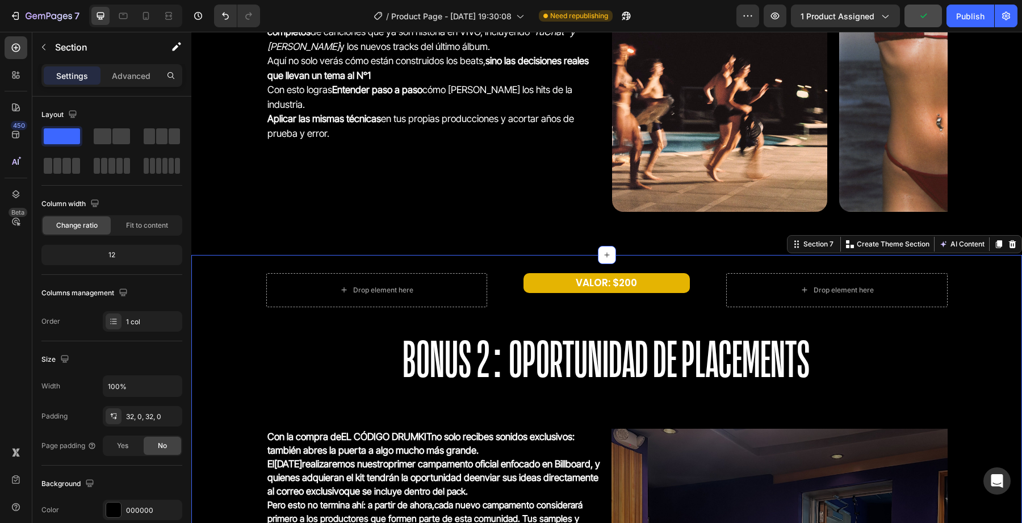
click at [564, 258] on div "Drop element here VALOR: $200 Text Block Drop element here Row BONUS 2: OPORTUN…" at bounding box center [606, 525] width 831 height 540
click at [564, 261] on div "Drop element here VALOR: $200 Text Block Drop element here Row BONUS 2: OPORTUN…" at bounding box center [606, 525] width 831 height 540
click at [564, 268] on div "Drop element here VALOR: $200 Text Block Drop element here Row BONUS 2: OPORTUN…" at bounding box center [606, 525] width 831 height 540
click at [545, 272] on div "Drop element here VALOR: $200 Text Block Drop element here Row BONUS 2: OPORTUN…" at bounding box center [606, 525] width 831 height 540
click at [922, 17] on span "Save" at bounding box center [924, 16] width 19 height 10
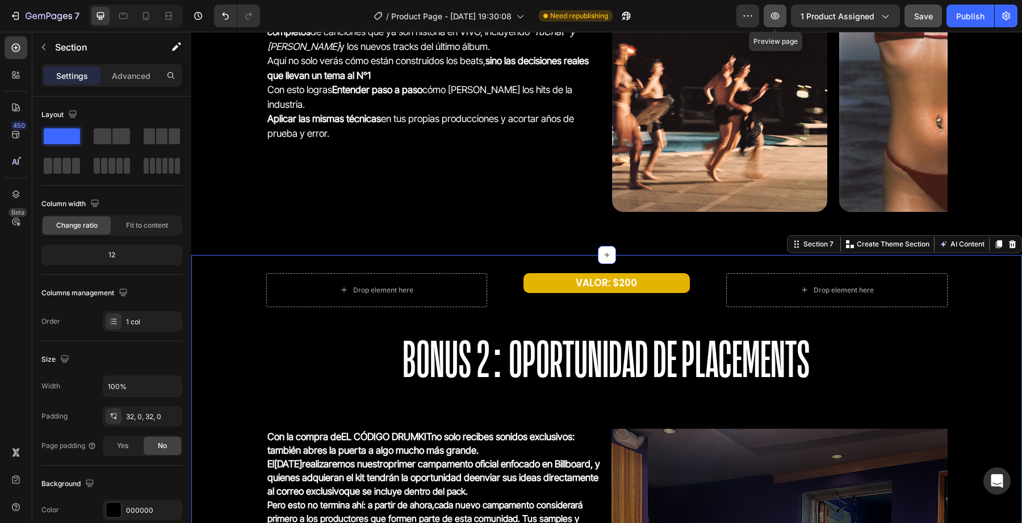
click at [781, 15] on icon "button" at bounding box center [775, 15] width 11 height 11
